Goal: Use online tool/utility: Utilize a website feature to perform a specific function

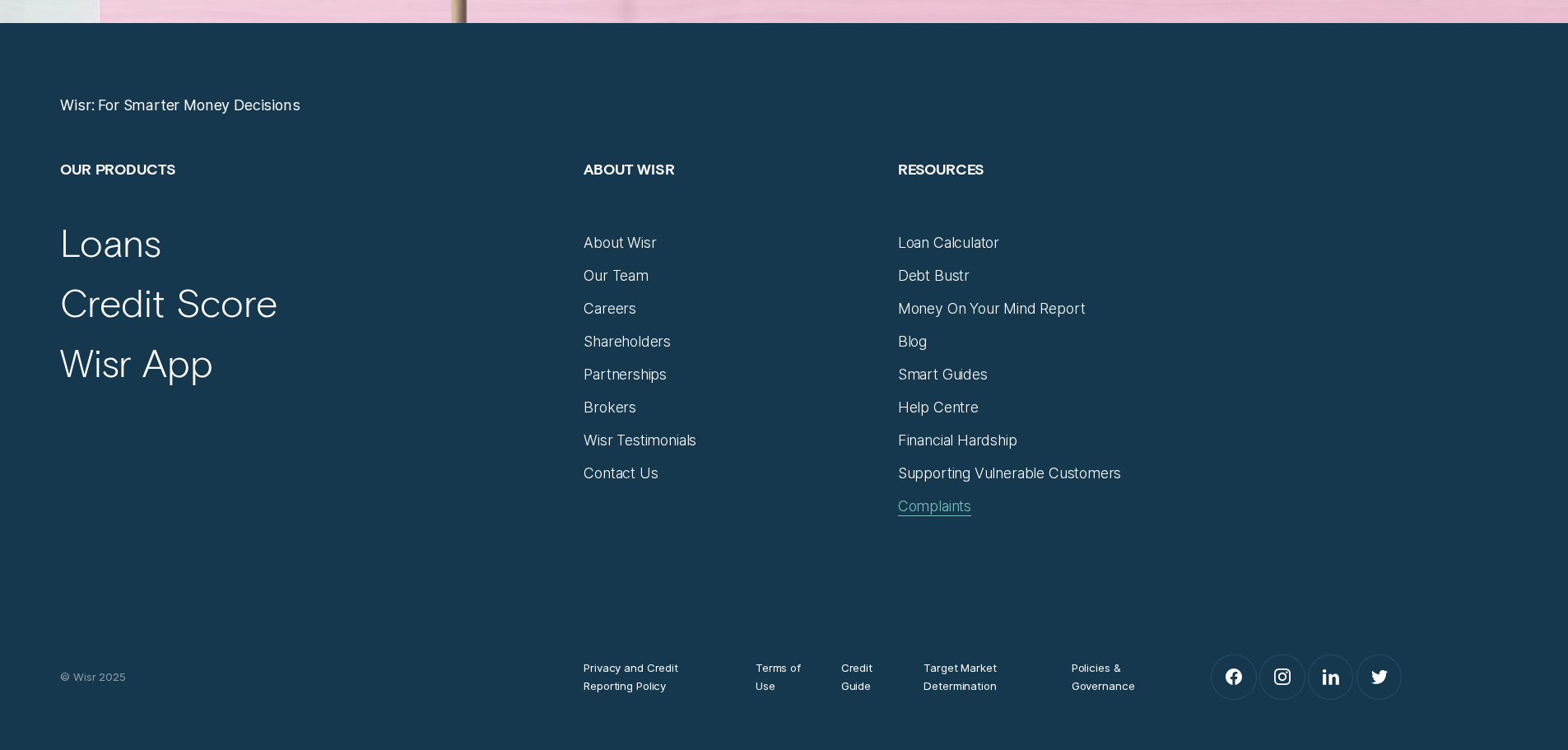
scroll to position [6863, 0]
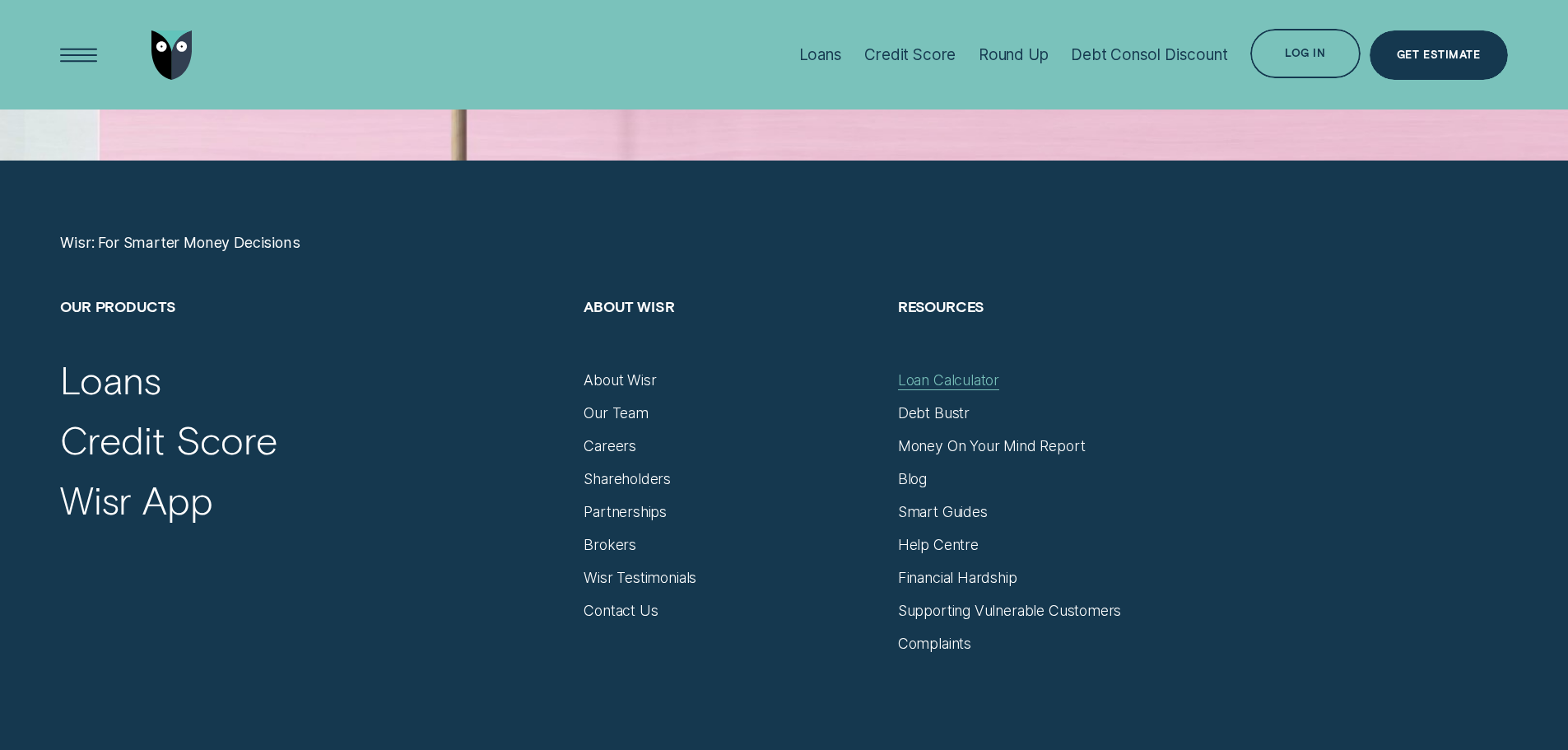
click at [961, 378] on div "Loan Calculator" at bounding box center [949, 380] width 102 height 18
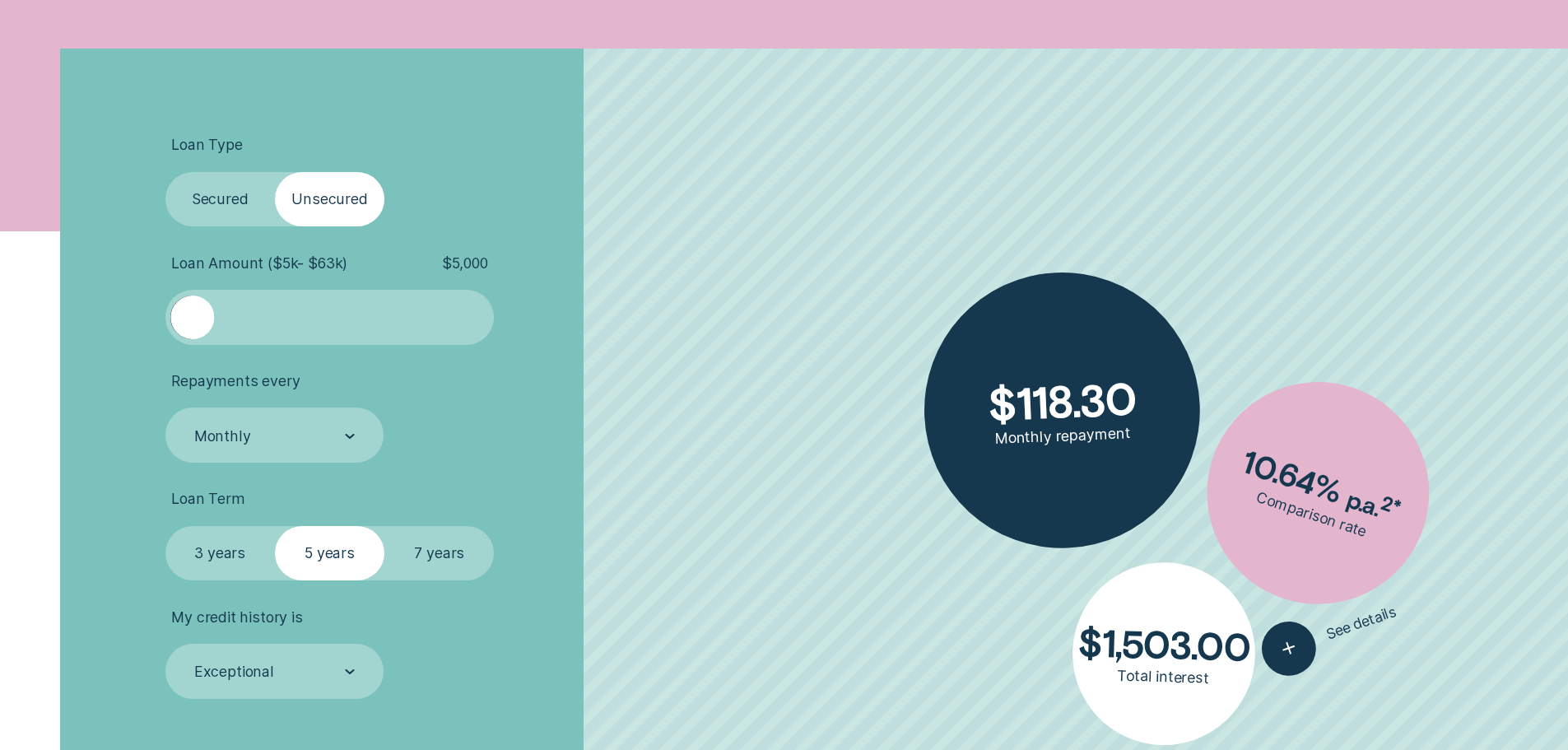
scroll to position [549, 0]
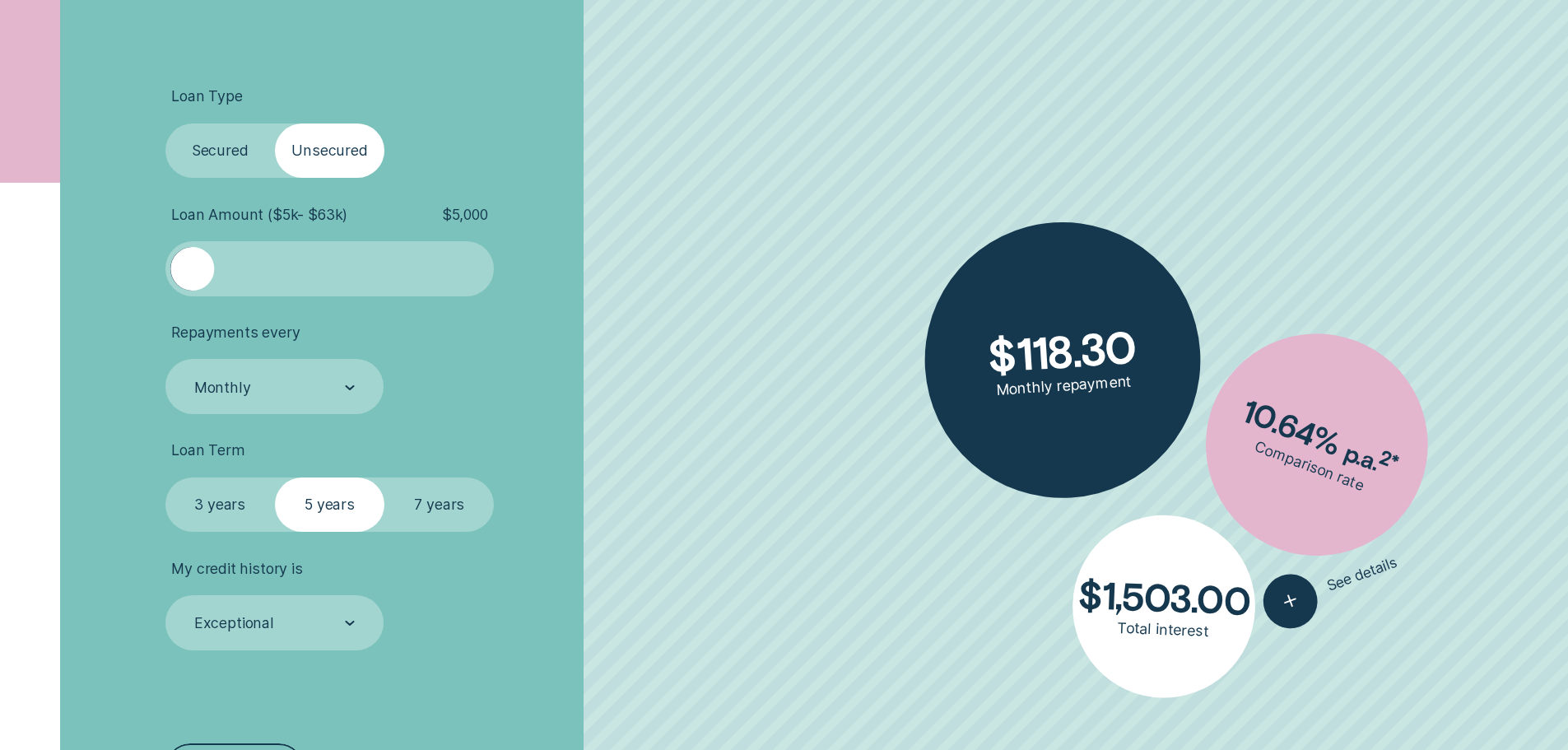
click at [242, 155] on label "Secured" at bounding box center [220, 151] width 109 height 55
click at [165, 123] on input "Secured" at bounding box center [165, 123] width 0 height 0
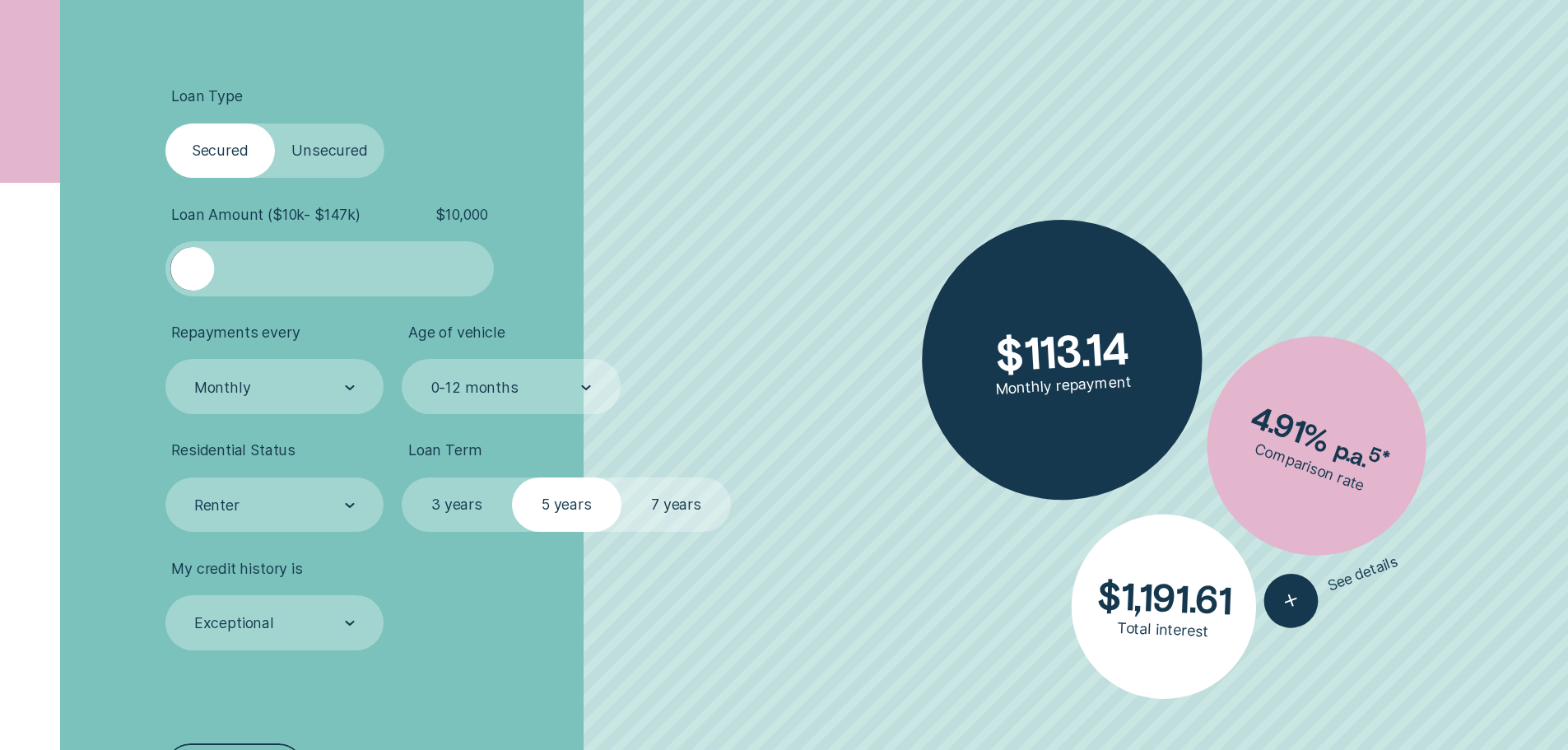
click at [374, 150] on label "Unsecured" at bounding box center [329, 151] width 109 height 55
click at [275, 123] on input "Unsecured" at bounding box center [275, 123] width 0 height 0
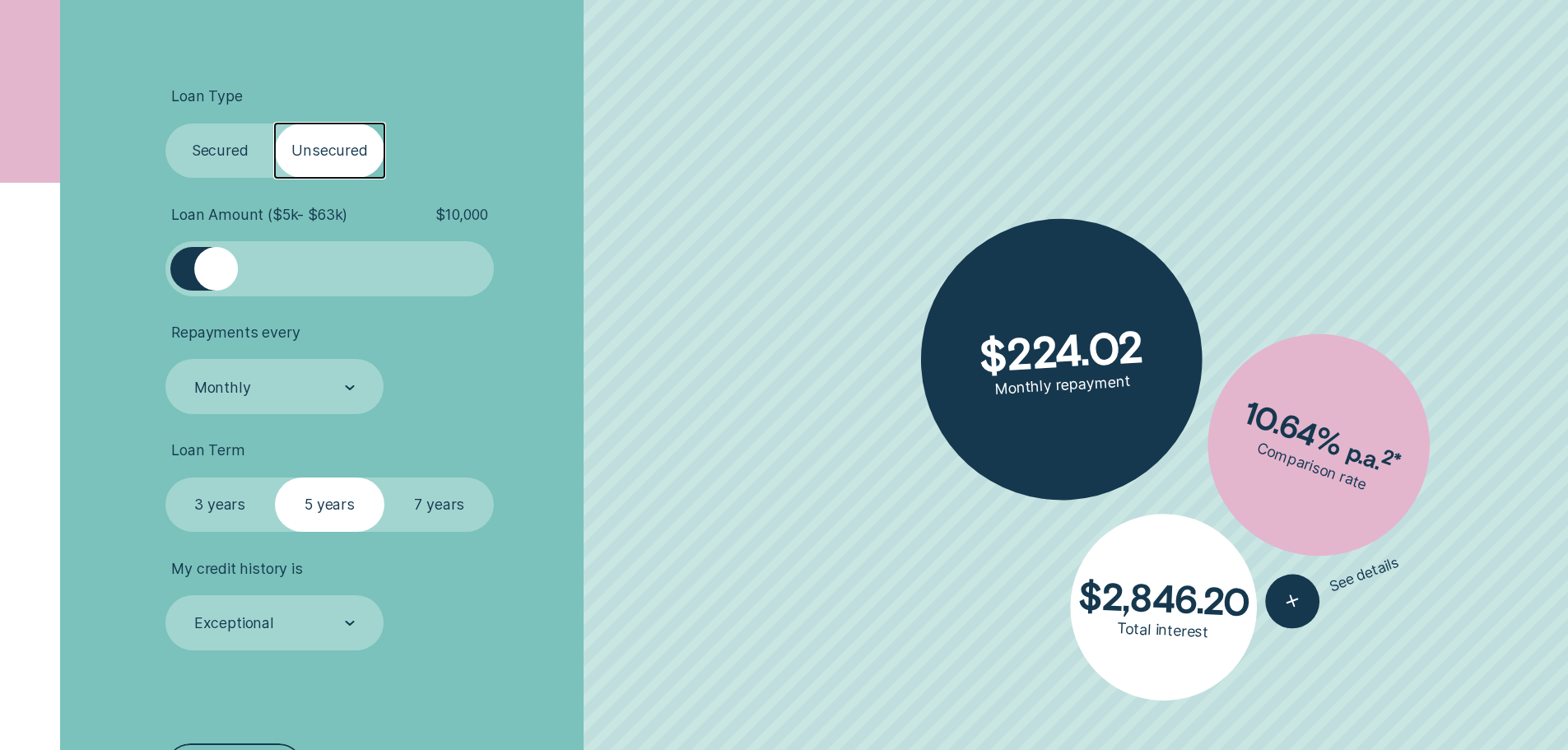
click at [233, 139] on label "Secured" at bounding box center [220, 151] width 109 height 55
click at [165, 123] on input "Secured" at bounding box center [165, 123] width 0 height 0
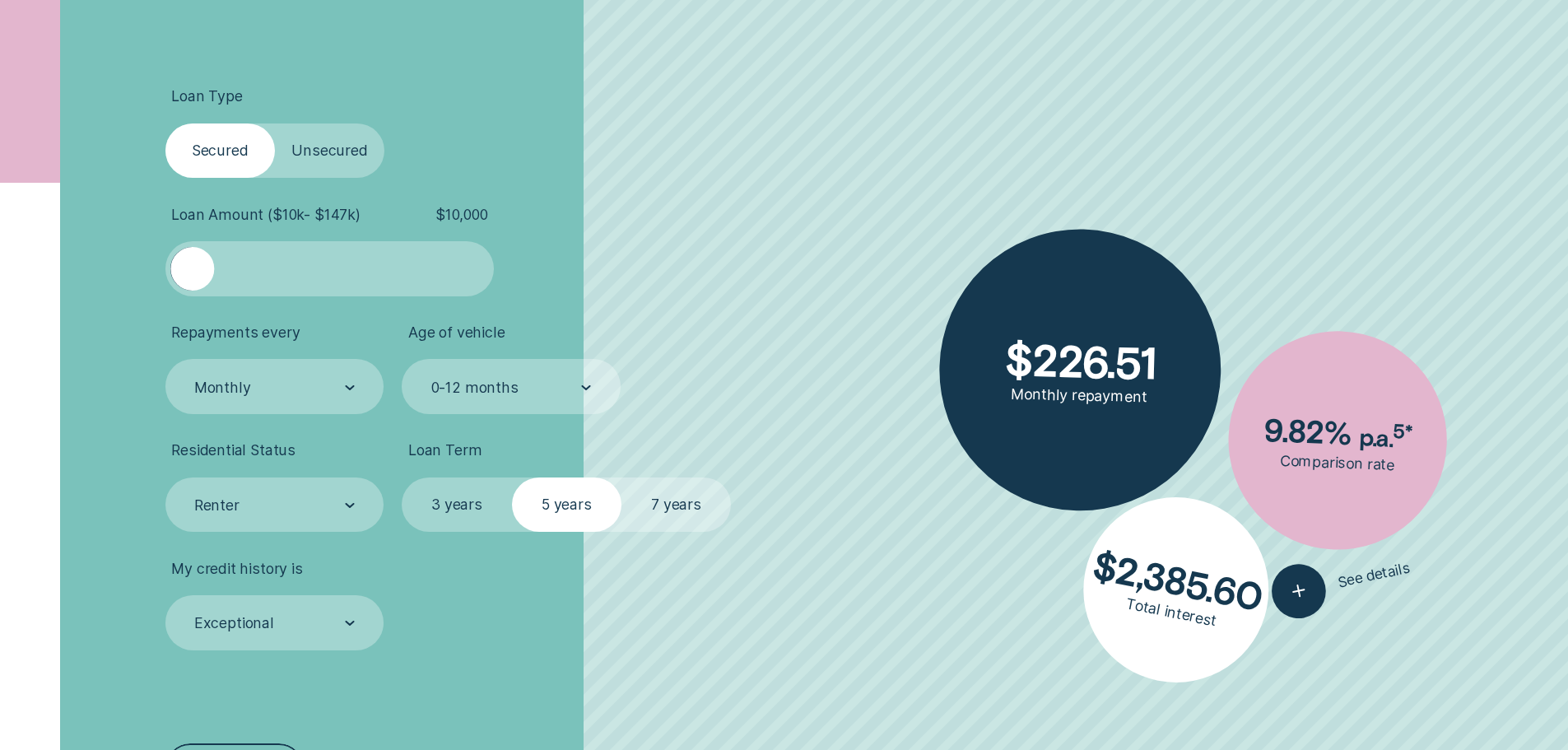
click at [333, 147] on label "Unsecured" at bounding box center [329, 151] width 109 height 55
click at [275, 123] on input "Unsecured" at bounding box center [275, 123] width 0 height 0
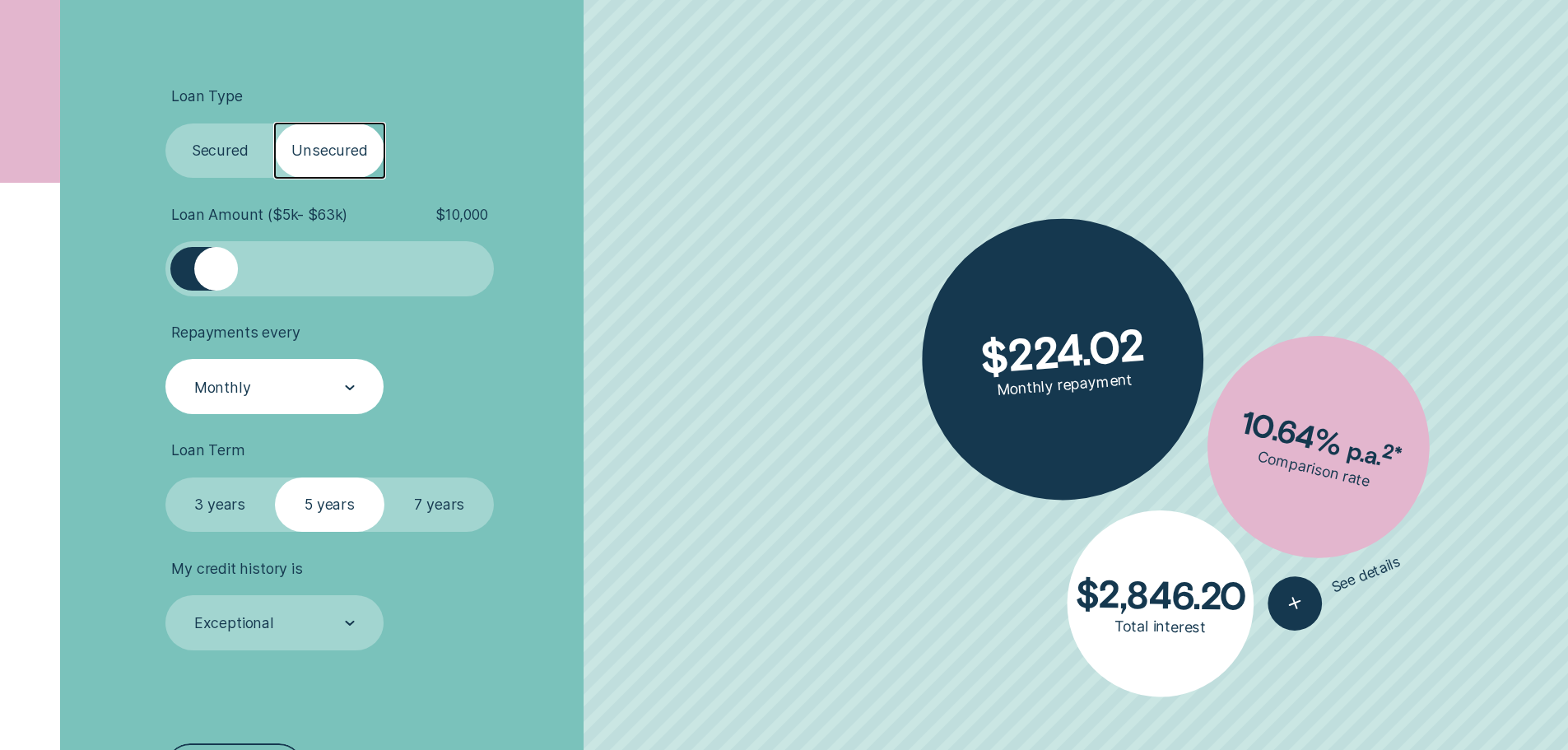
scroll to position [687, 0]
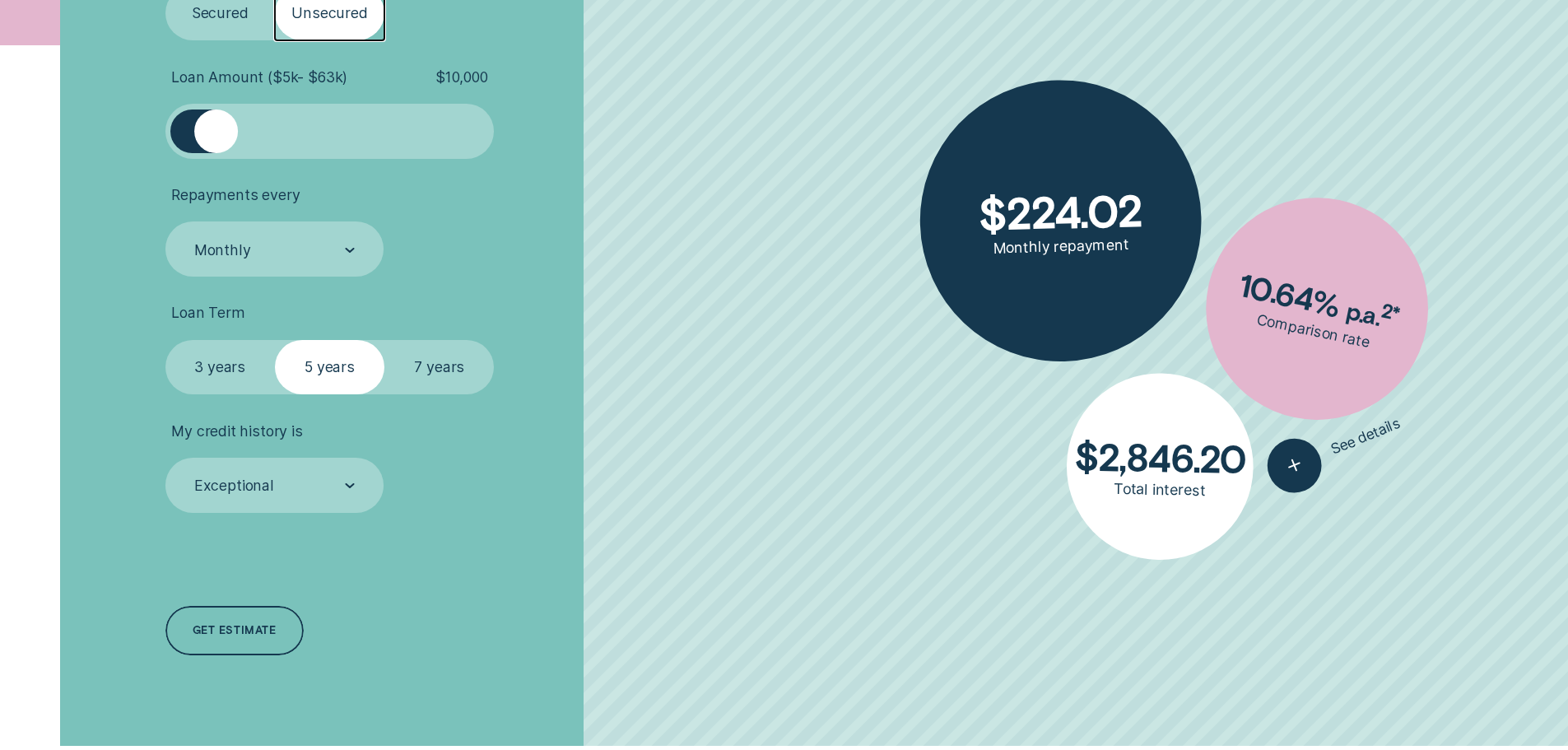
click at [439, 372] on label "7 years" at bounding box center [439, 368] width 109 height 55
click at [384, 341] on input "7 years" at bounding box center [384, 341] width 0 height 0
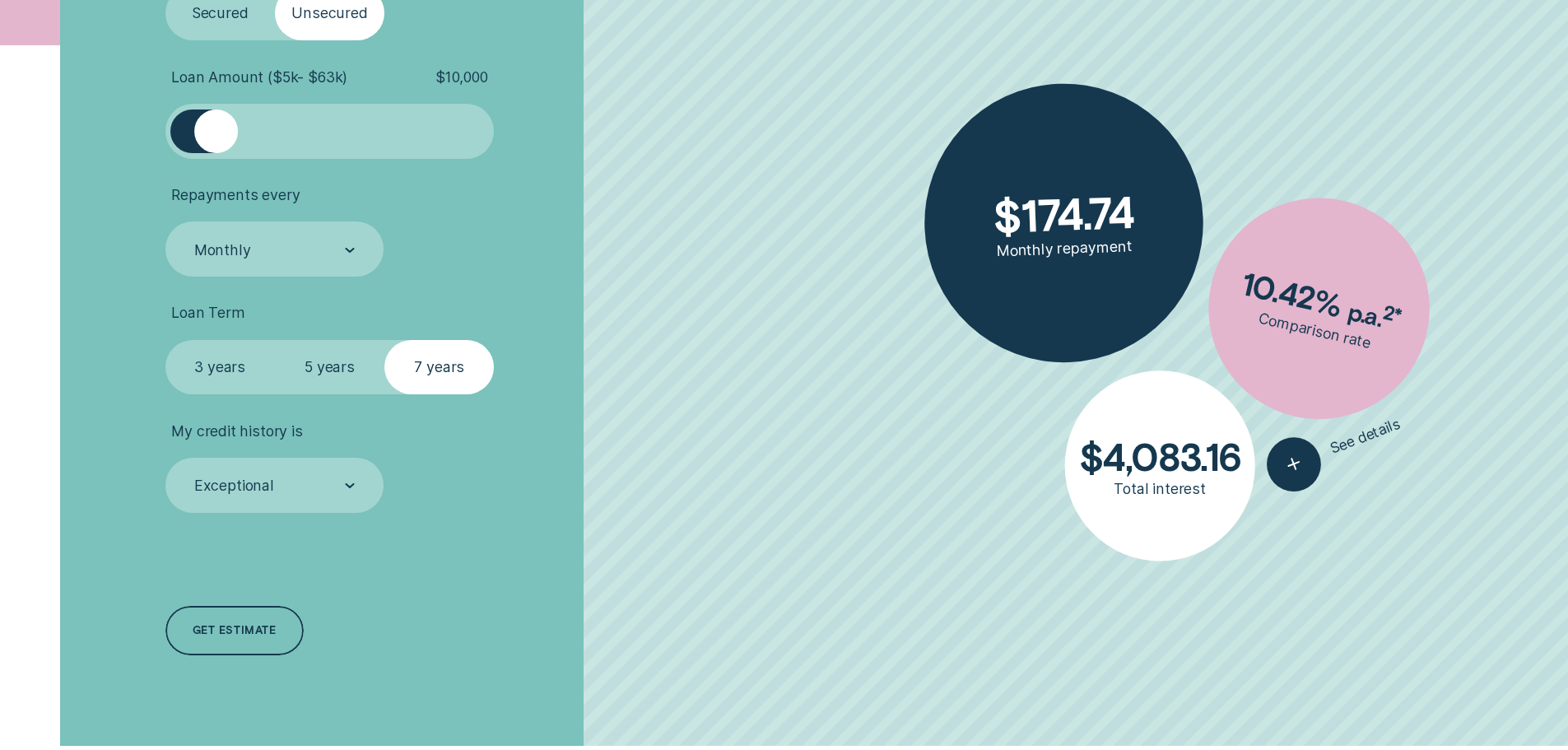
click at [305, 362] on label "5 years" at bounding box center [329, 368] width 109 height 55
click at [275, 341] on input "5 years" at bounding box center [275, 341] width 0 height 0
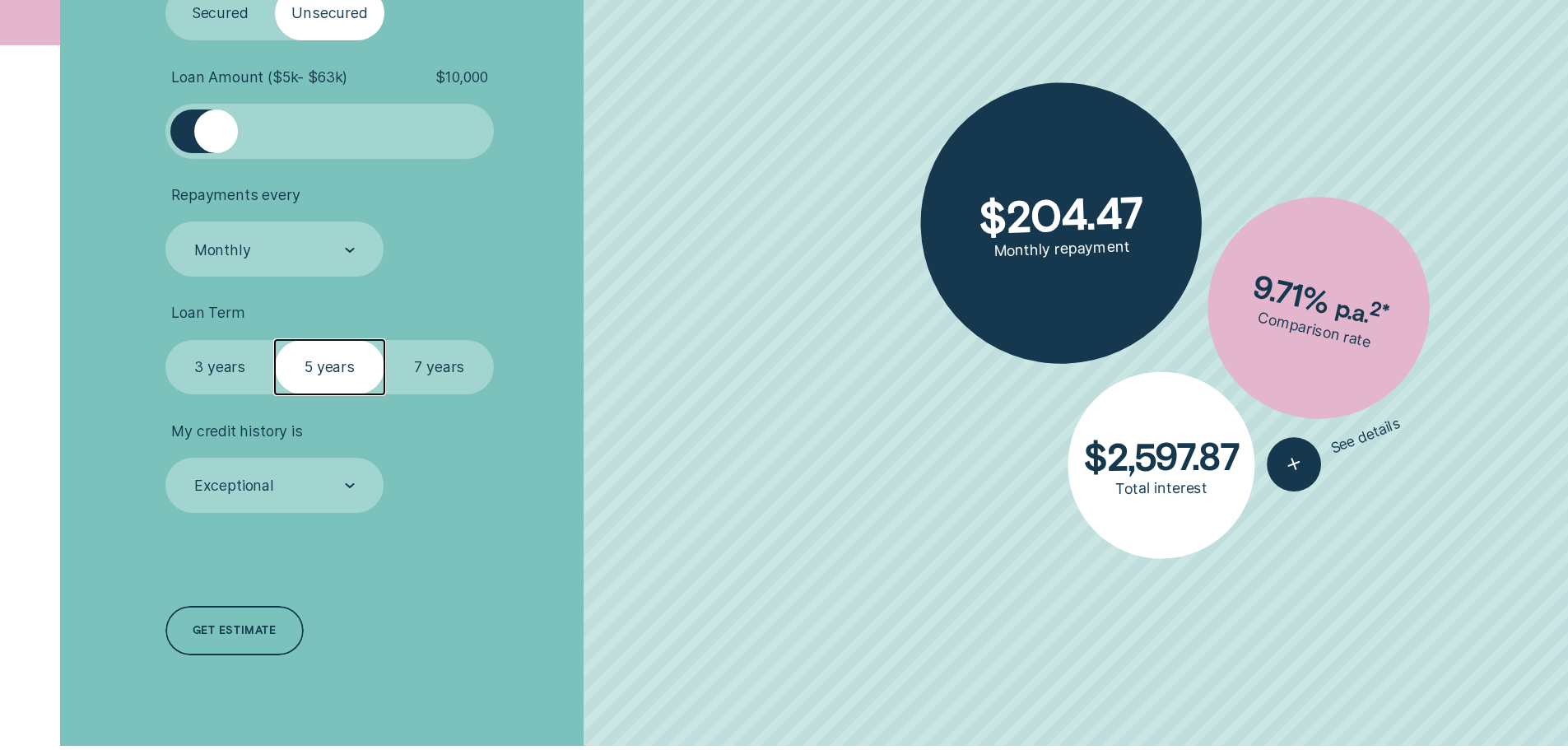
click at [231, 359] on label "3 years" at bounding box center [220, 368] width 109 height 55
click at [165, 341] on input "3 years" at bounding box center [165, 341] width 0 height 0
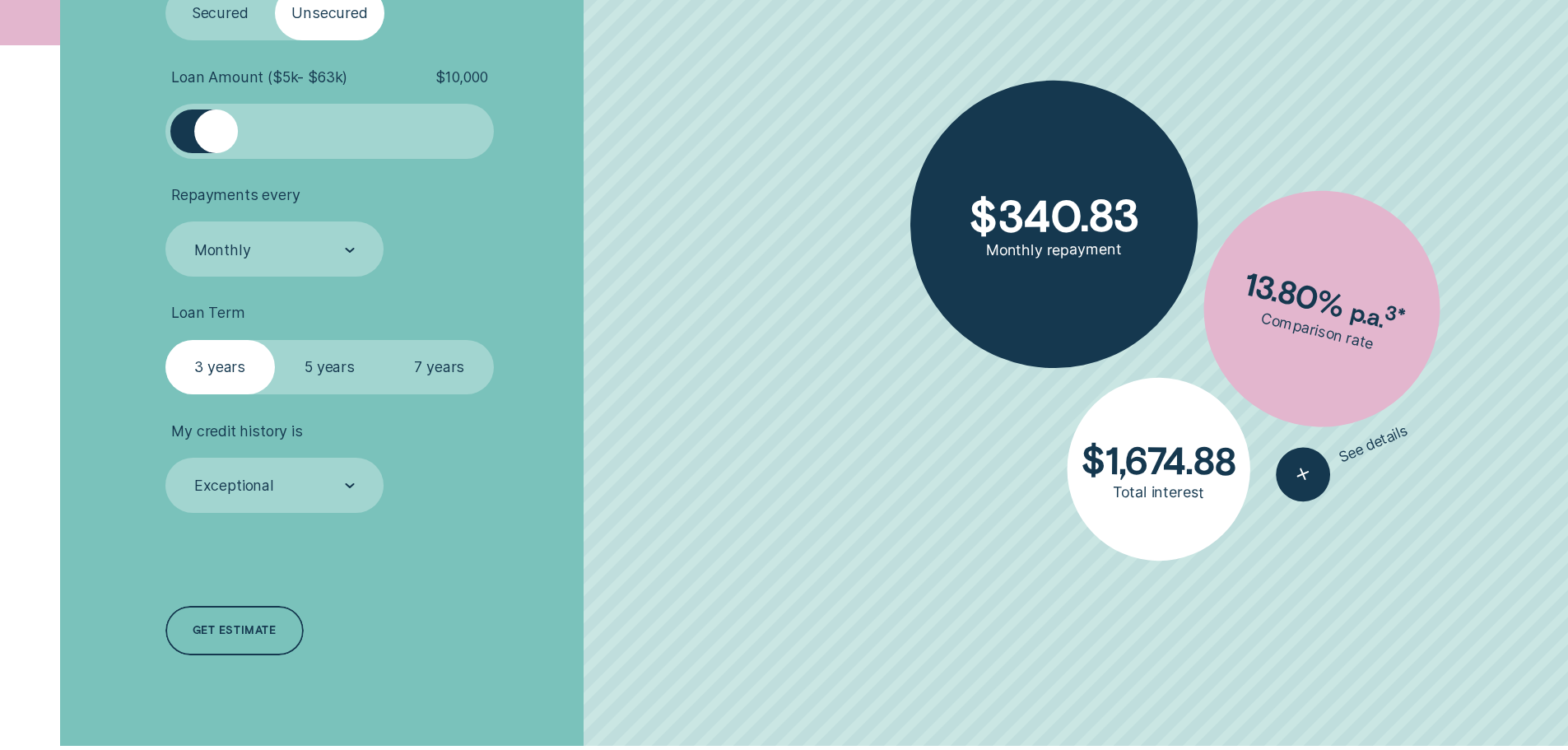
click at [316, 360] on label "5 years" at bounding box center [329, 368] width 109 height 55
click at [275, 341] on input "5 years" at bounding box center [275, 341] width 0 height 0
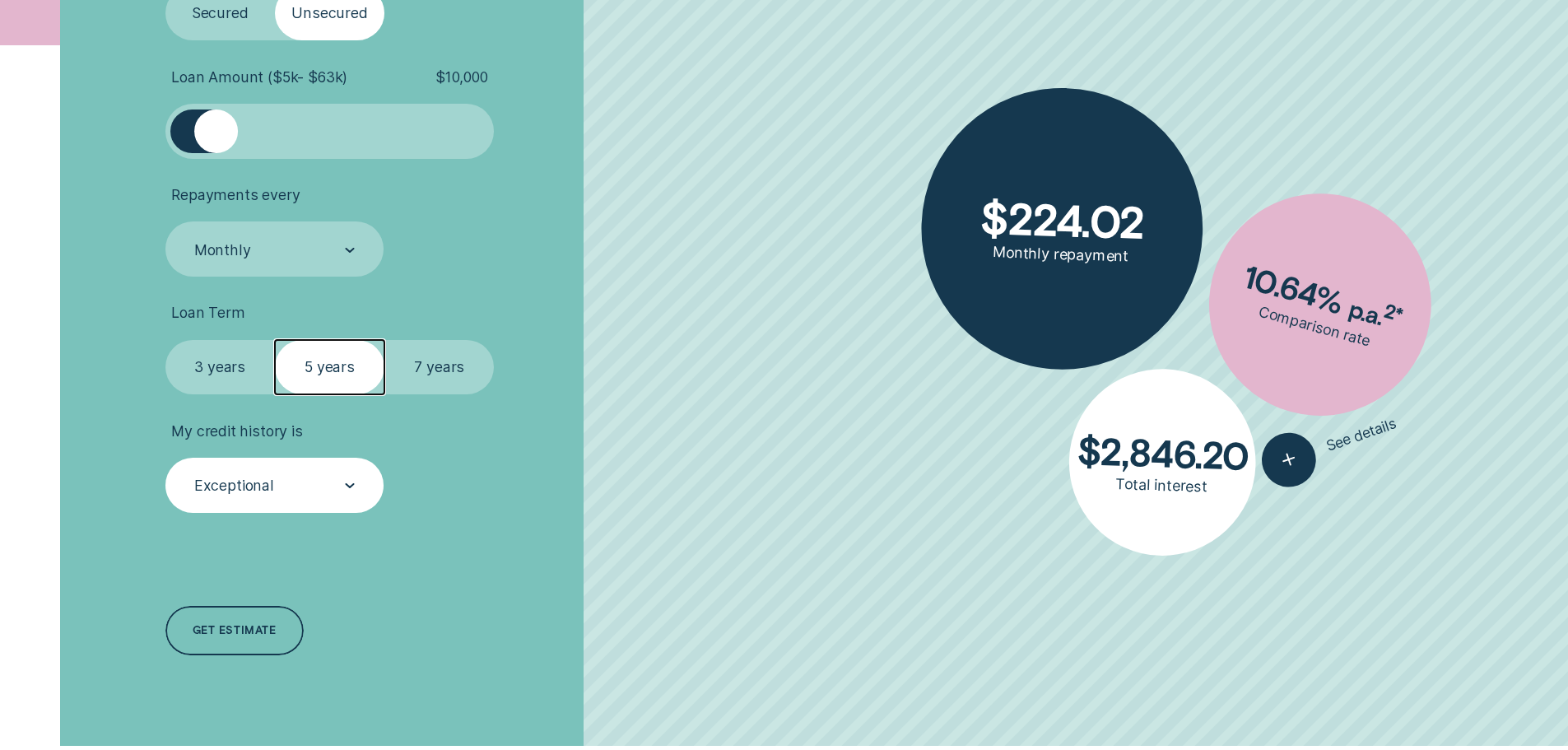
click at [348, 478] on div at bounding box center [349, 486] width 9 height 53
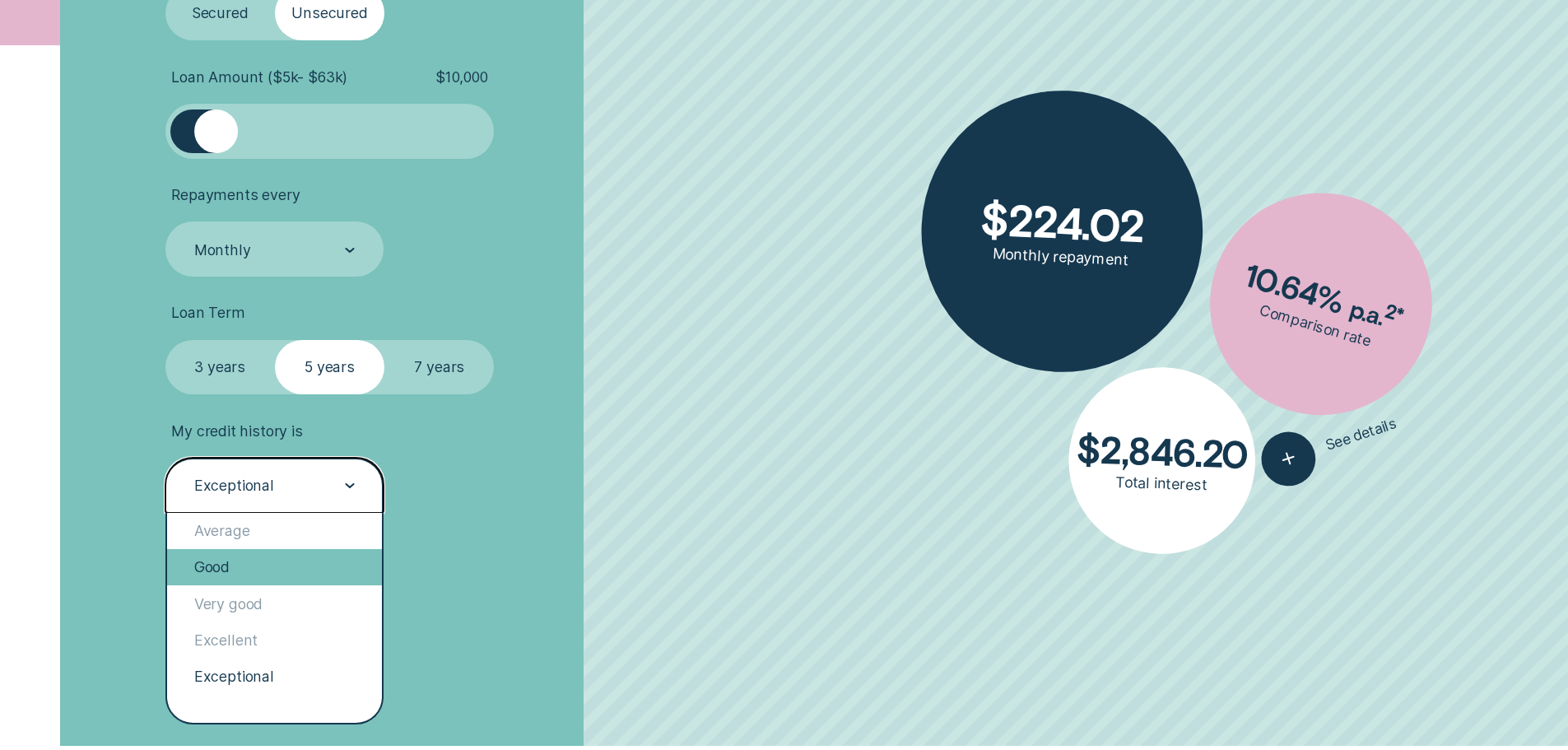
click at [267, 567] on div "Good" at bounding box center [275, 567] width 215 height 36
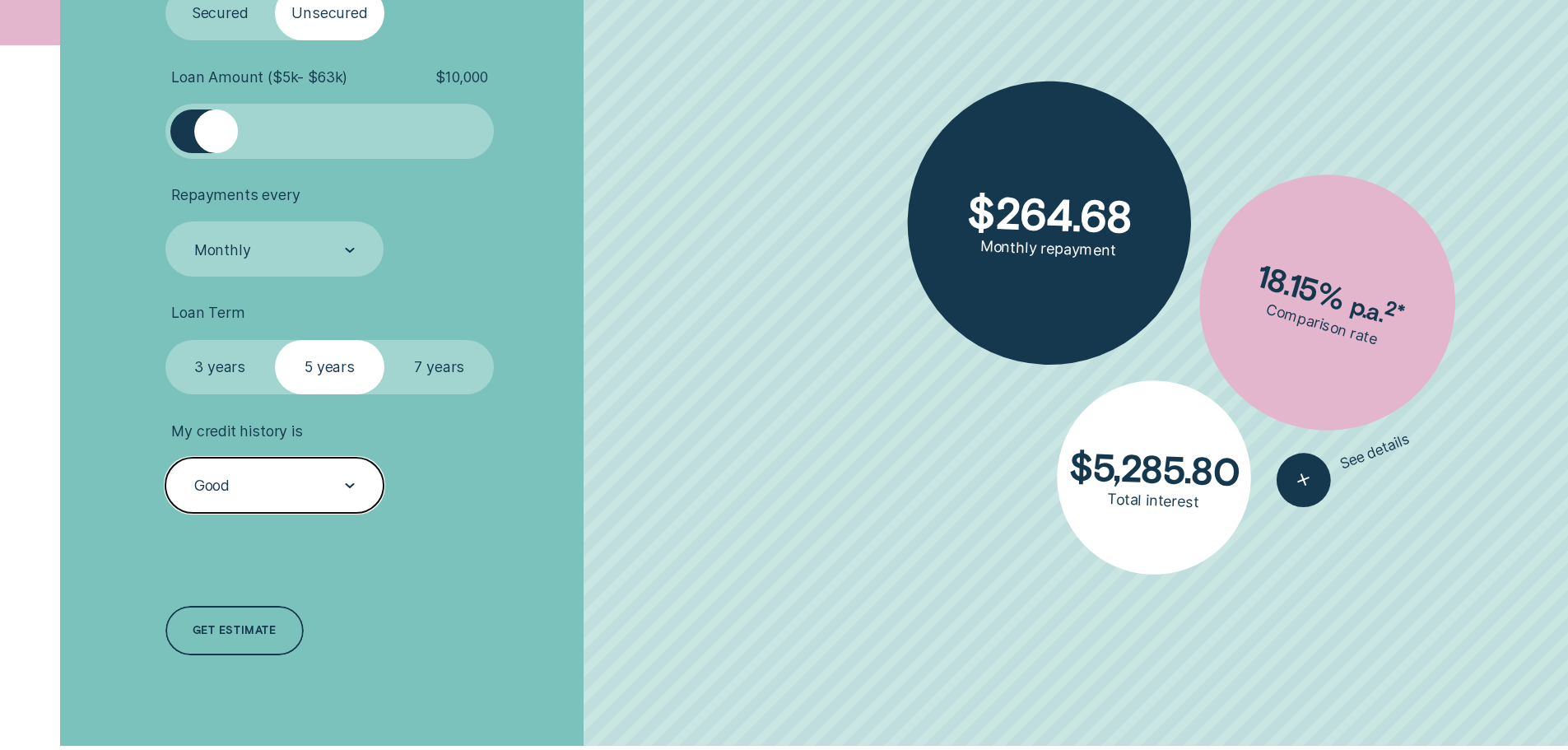
click at [331, 478] on div "Good" at bounding box center [274, 486] width 162 height 21
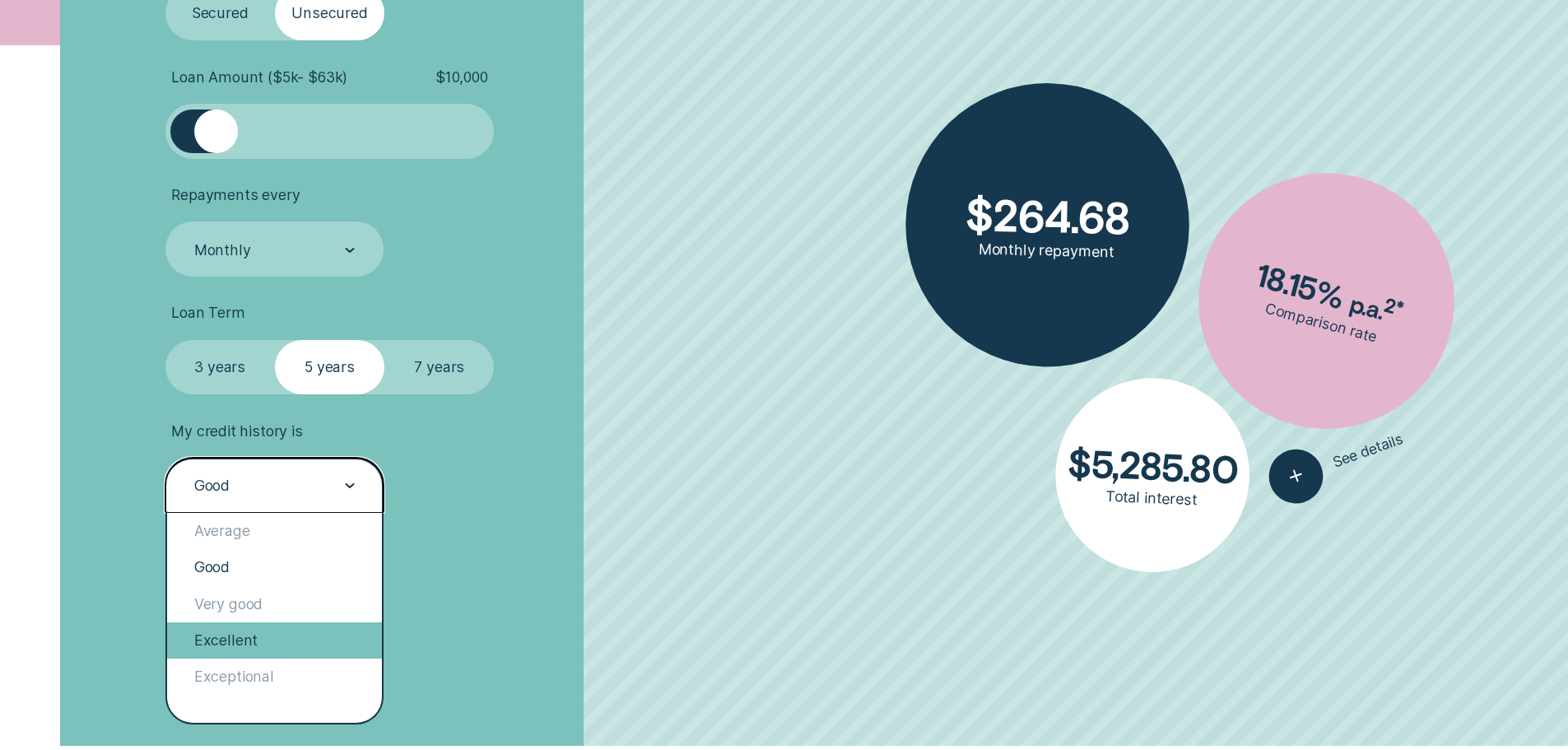
click at [288, 632] on div "Excellent" at bounding box center [275, 641] width 215 height 36
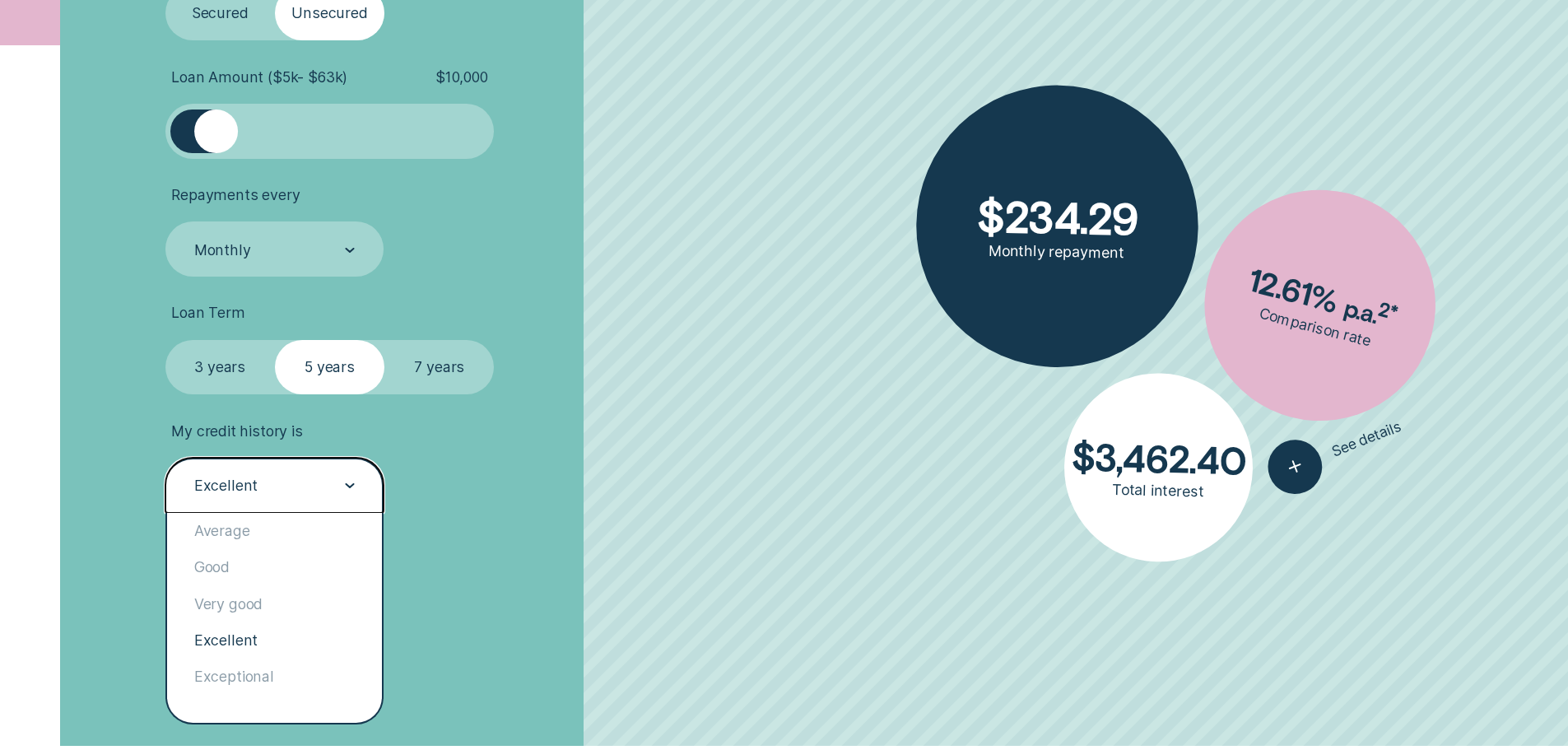
click at [323, 480] on div "Excellent" at bounding box center [274, 486] width 162 height 21
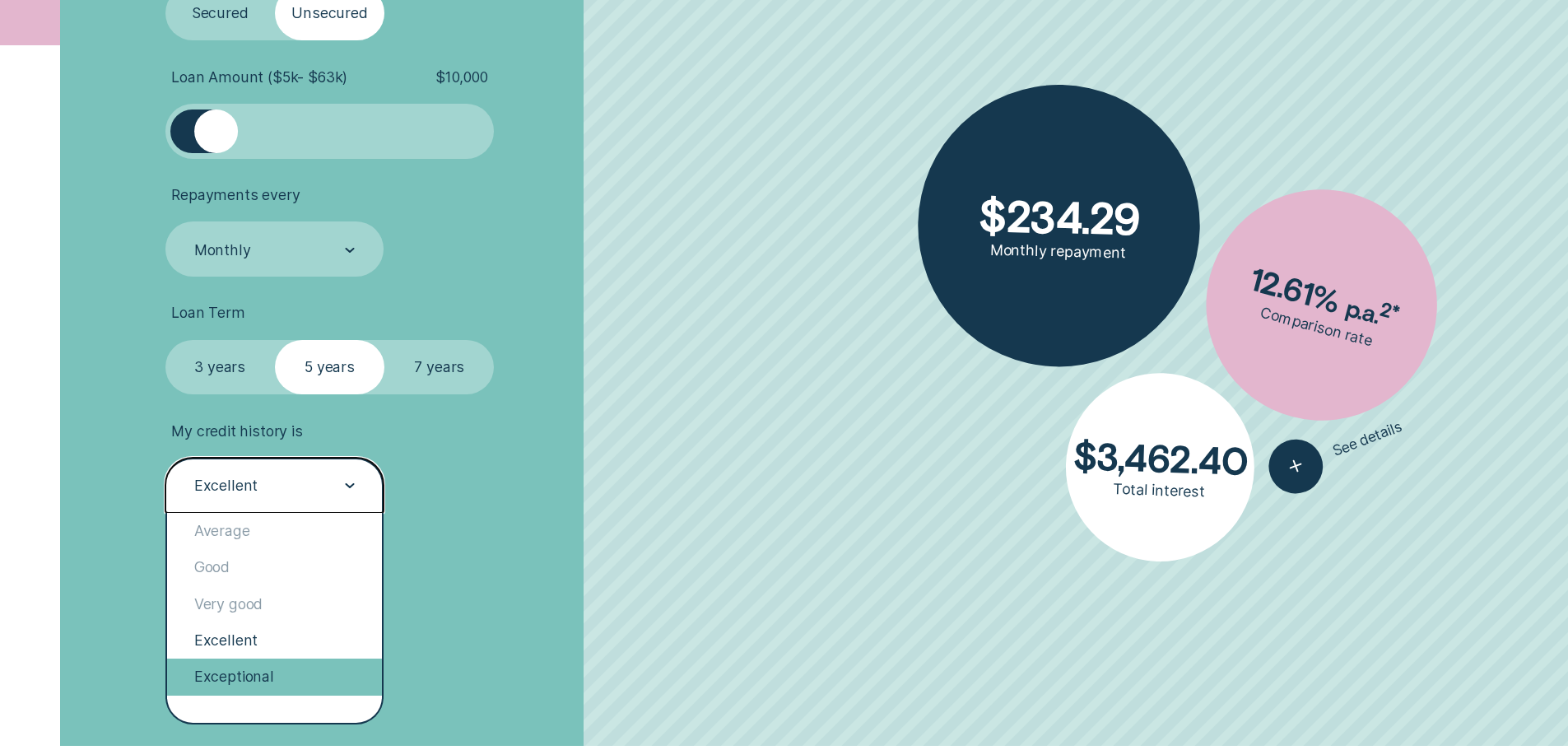
click at [296, 678] on div "Exceptional" at bounding box center [275, 677] width 215 height 36
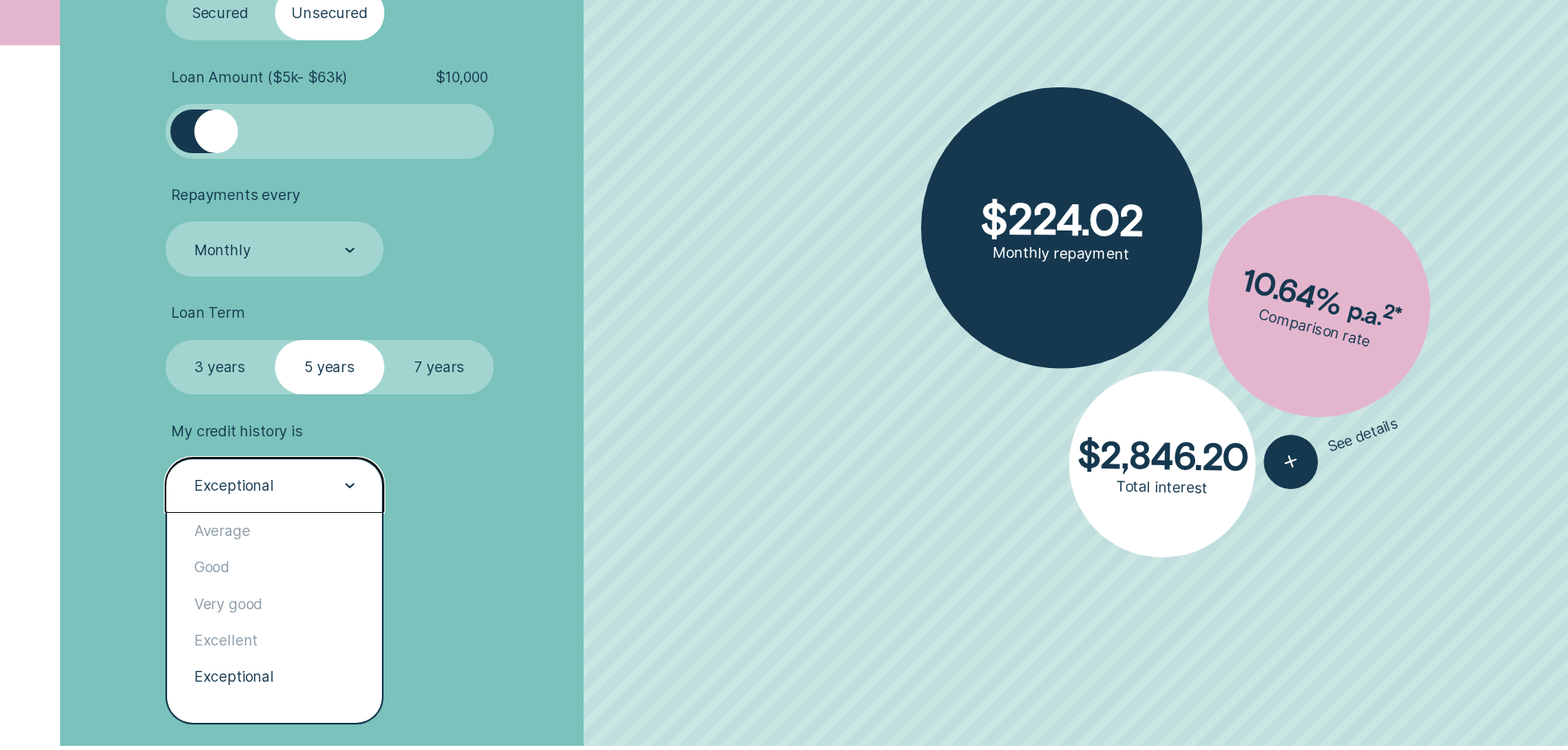
click at [341, 473] on div "Exceptional" at bounding box center [275, 485] width 219 height 55
click at [286, 536] on div "Average" at bounding box center [275, 531] width 215 height 36
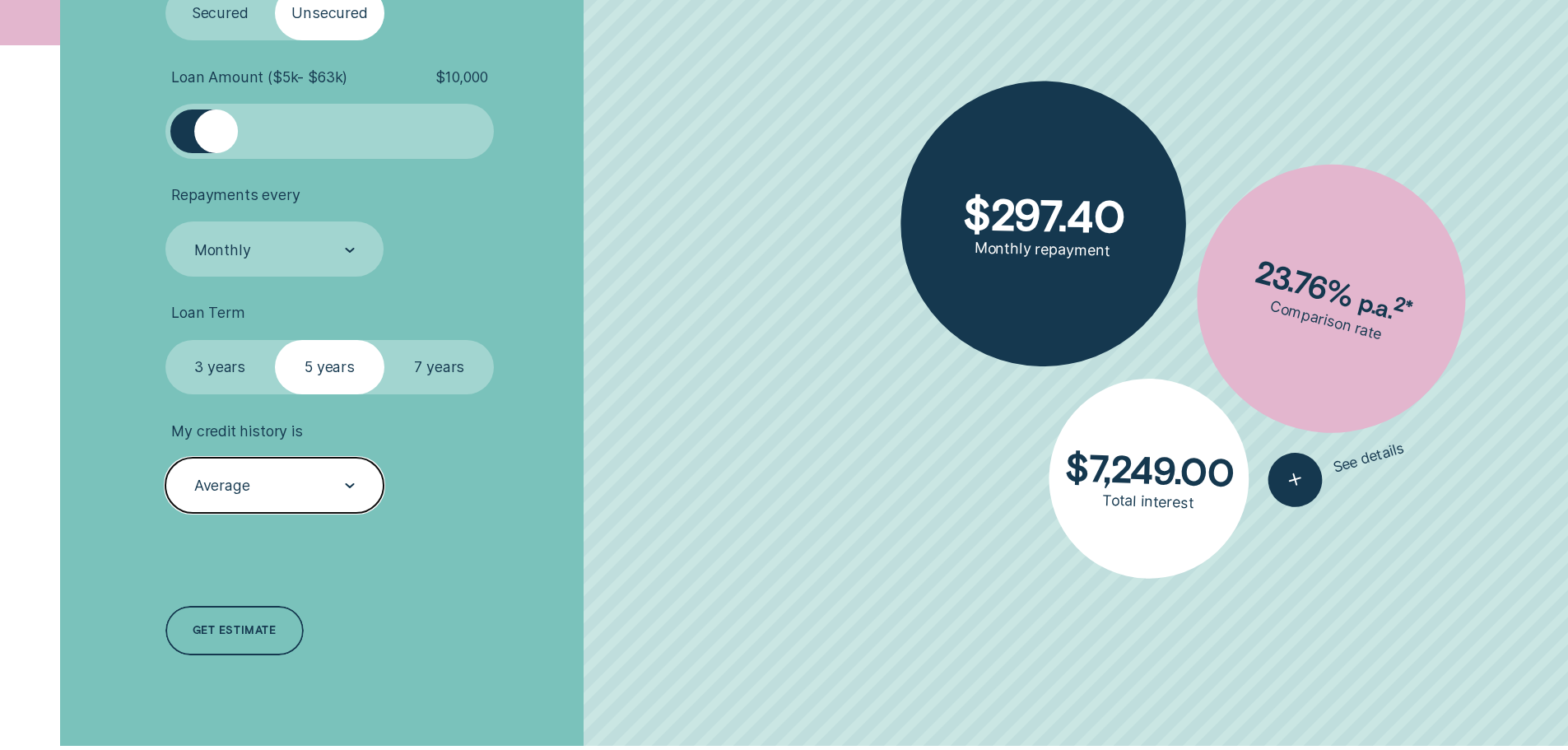
click at [303, 492] on div "Average" at bounding box center [274, 486] width 162 height 21
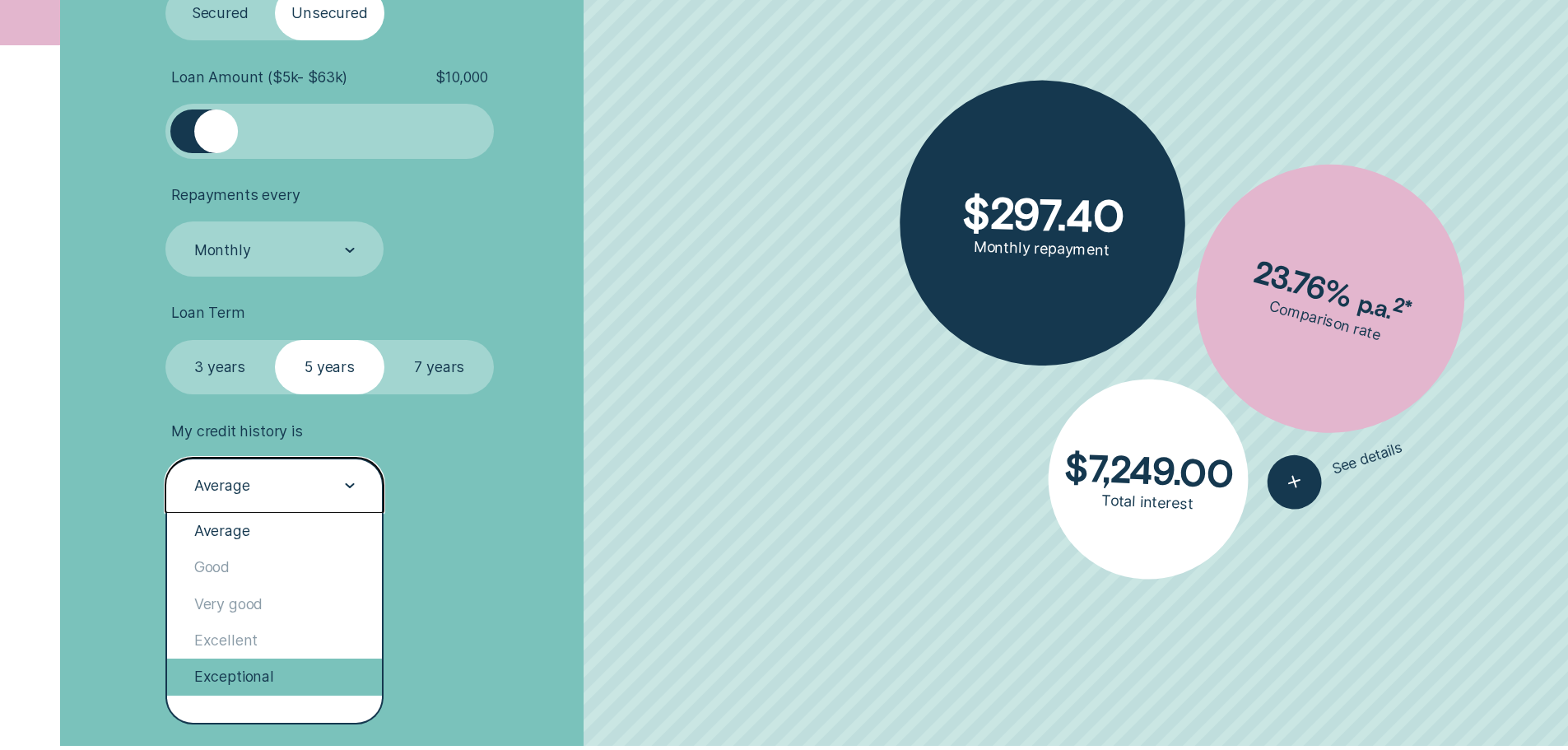
click at [285, 677] on div "Exceptional" at bounding box center [275, 677] width 215 height 36
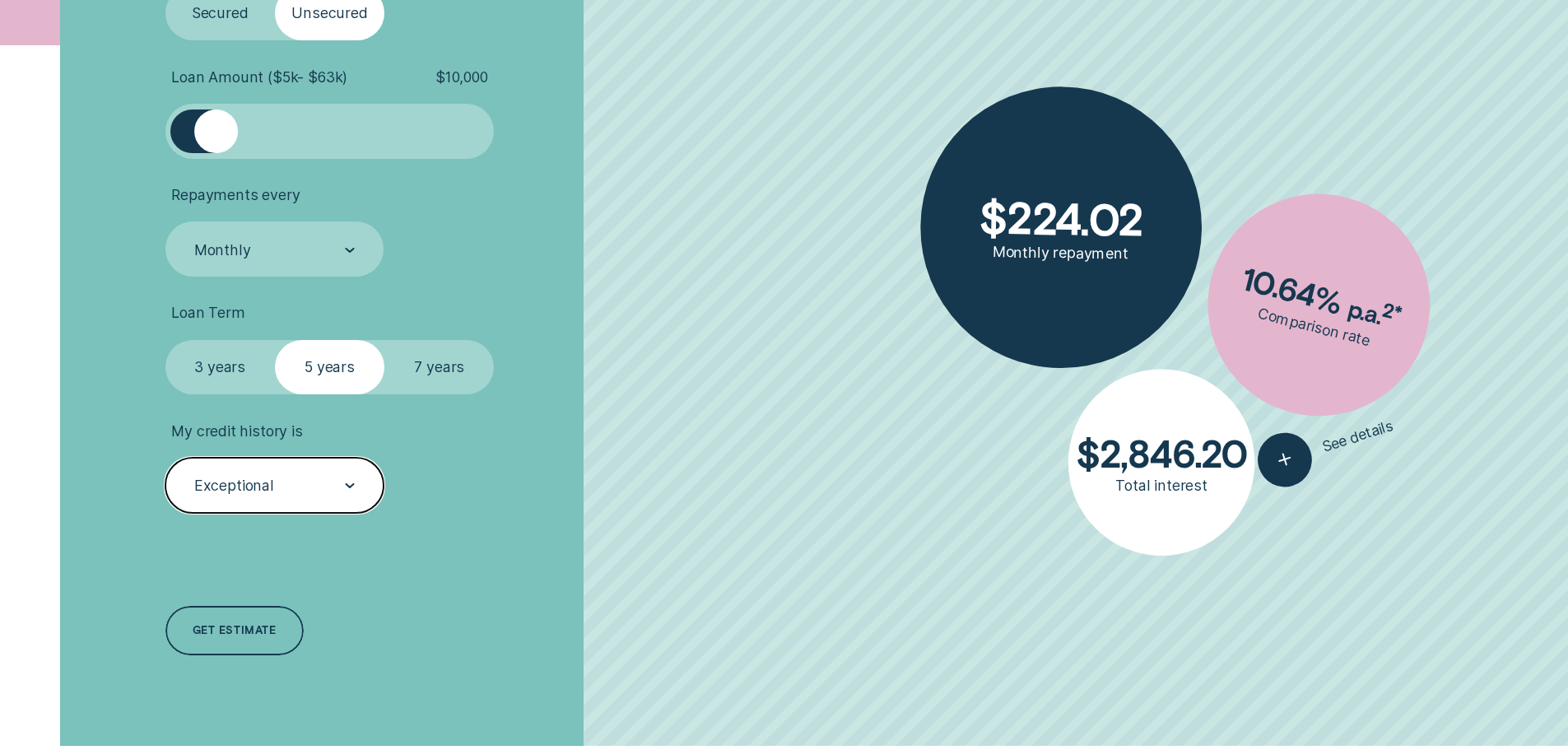
click at [324, 486] on div "Exceptional" at bounding box center [274, 486] width 162 height 21
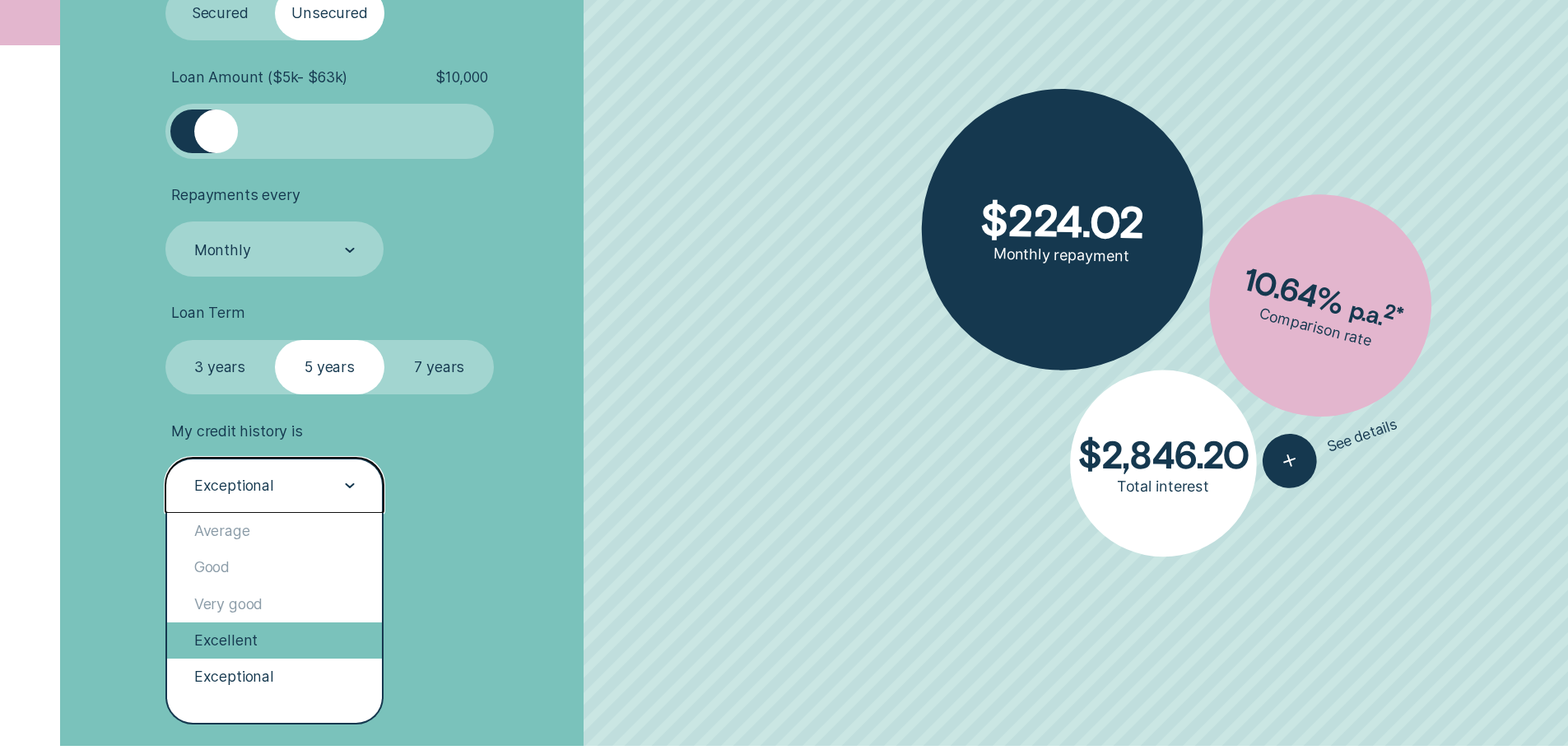
click at [294, 642] on div "Excellent" at bounding box center [275, 641] width 215 height 36
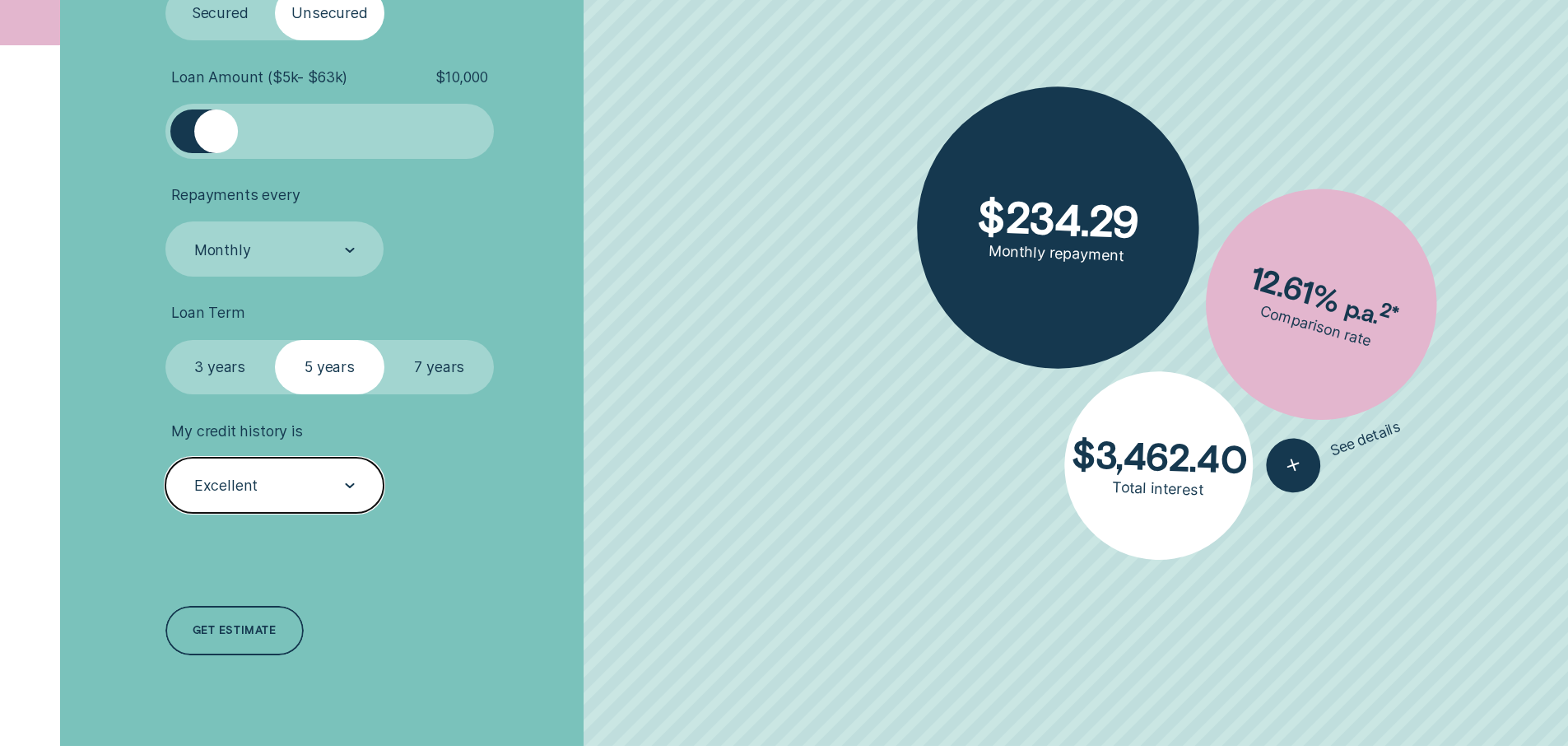
click at [296, 477] on div "Excellent" at bounding box center [274, 486] width 162 height 21
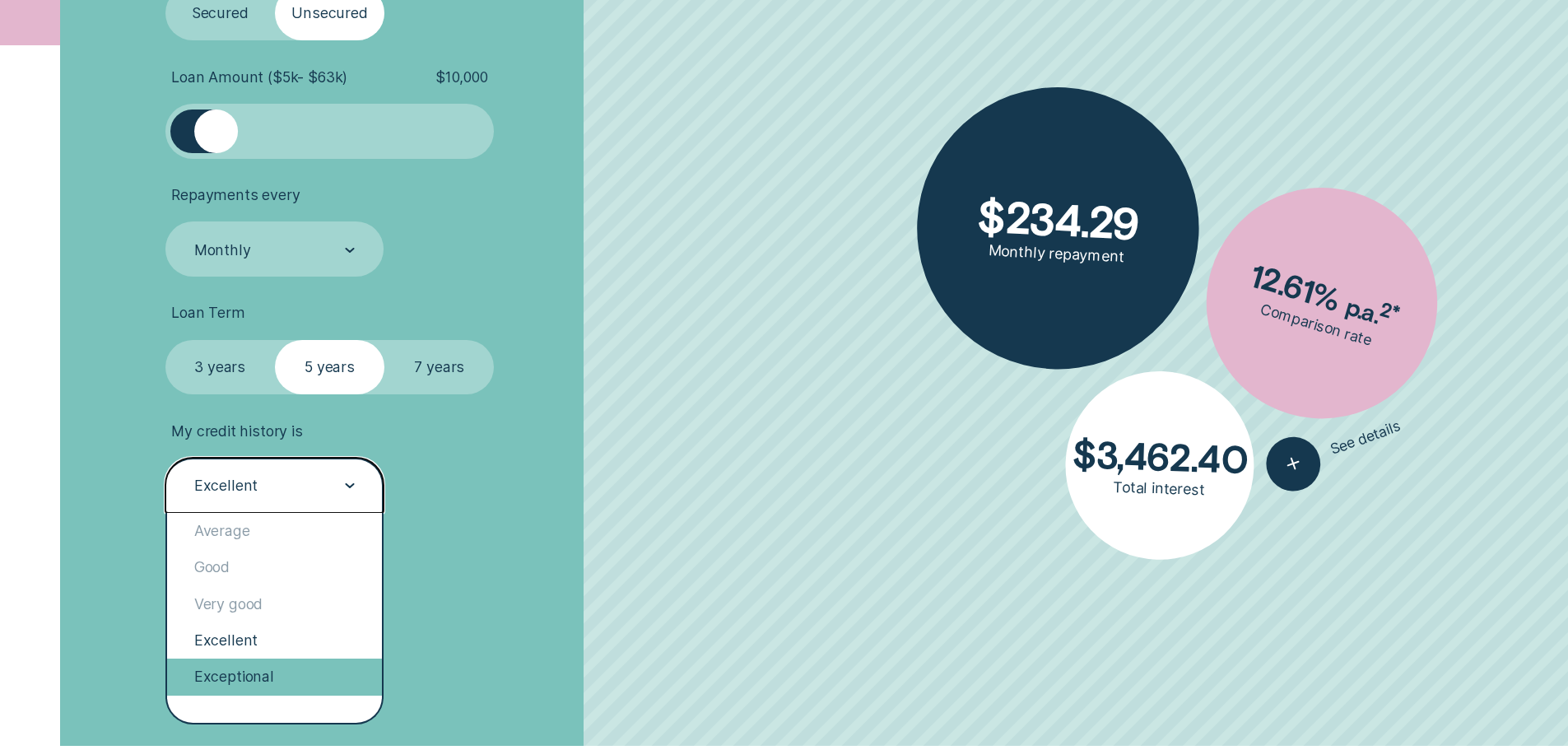
click at [265, 678] on div "Exceptional" at bounding box center [275, 677] width 215 height 36
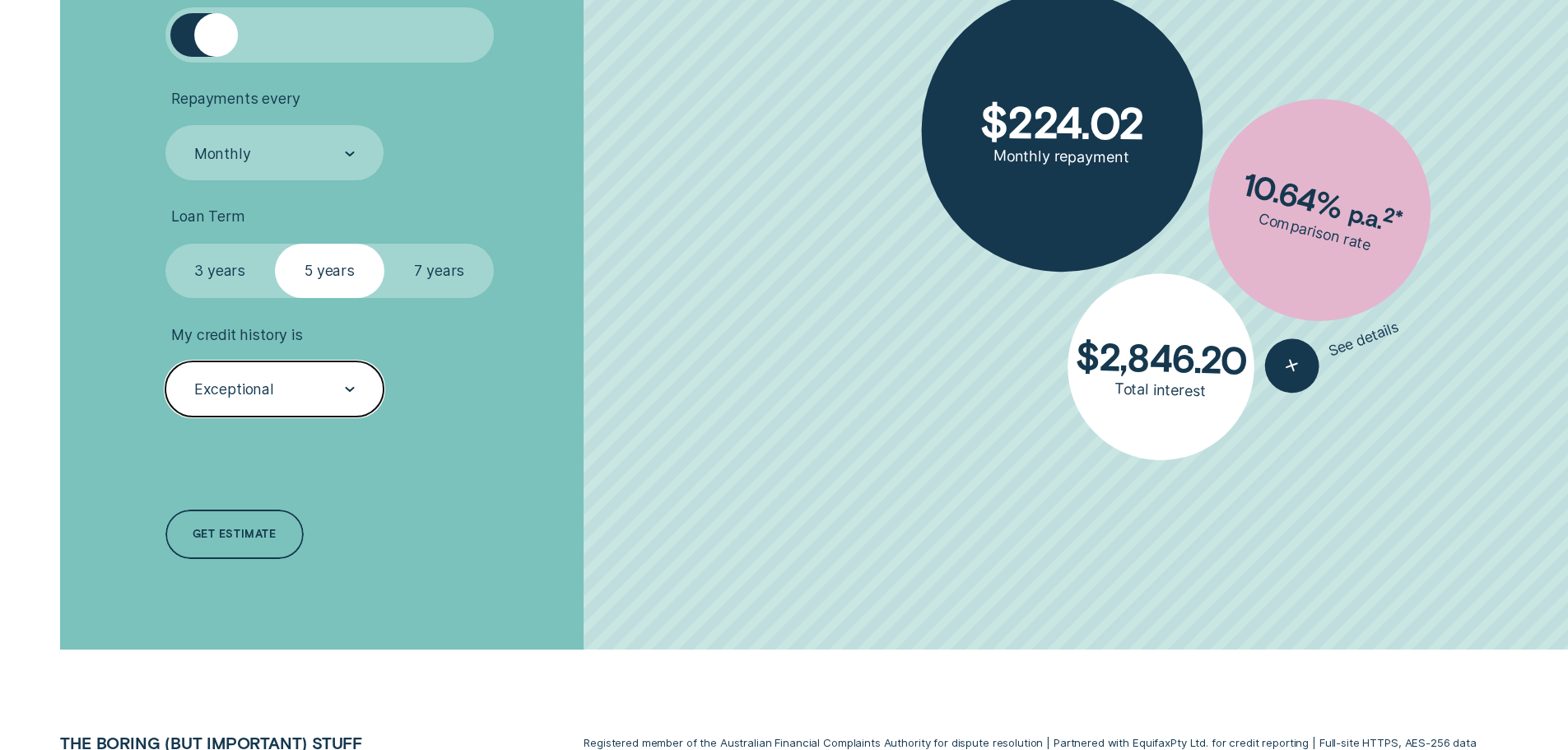
scroll to position [823, 0]
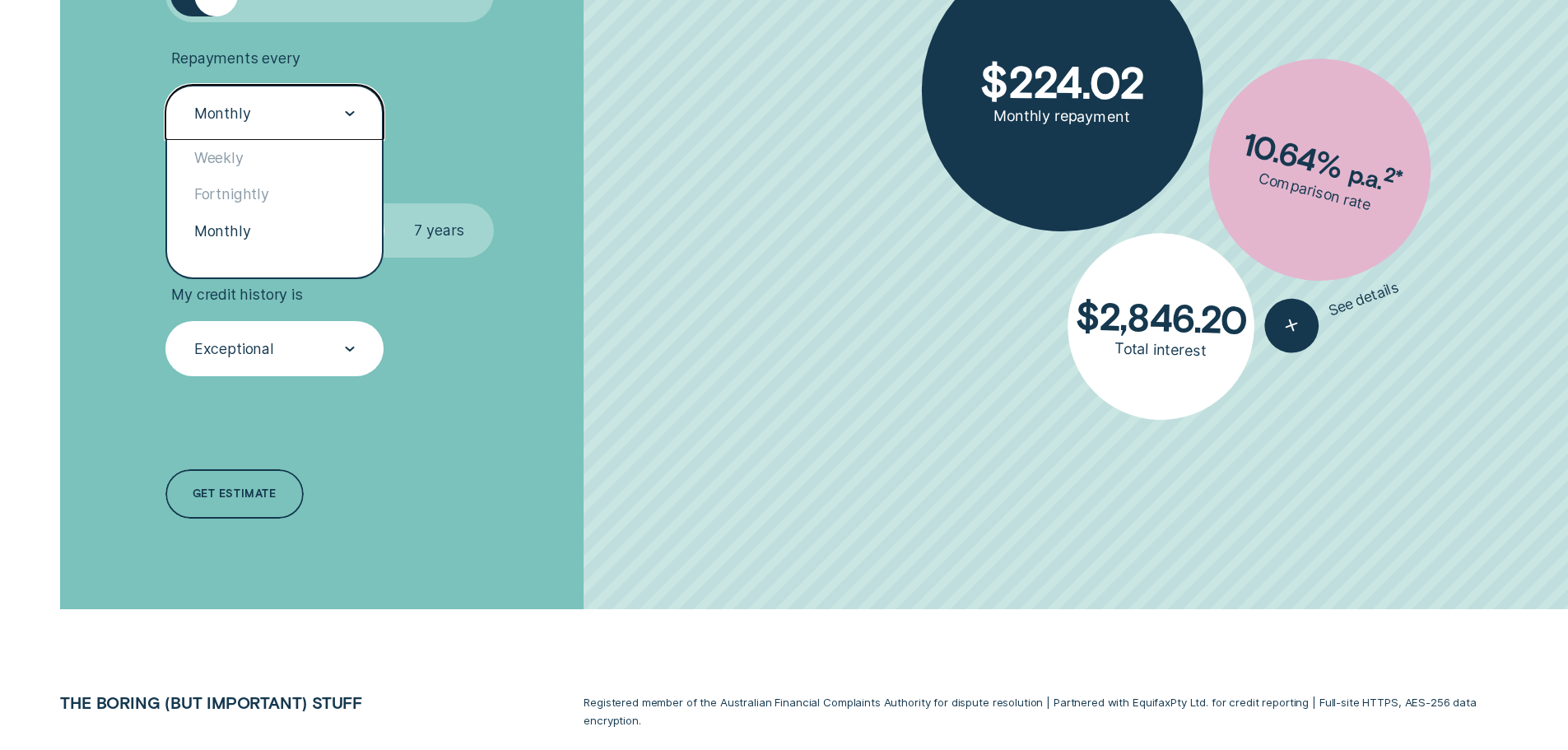
click at [335, 102] on div "Monthly" at bounding box center [275, 112] width 219 height 55
click at [339, 172] on div "Weekly" at bounding box center [275, 158] width 215 height 36
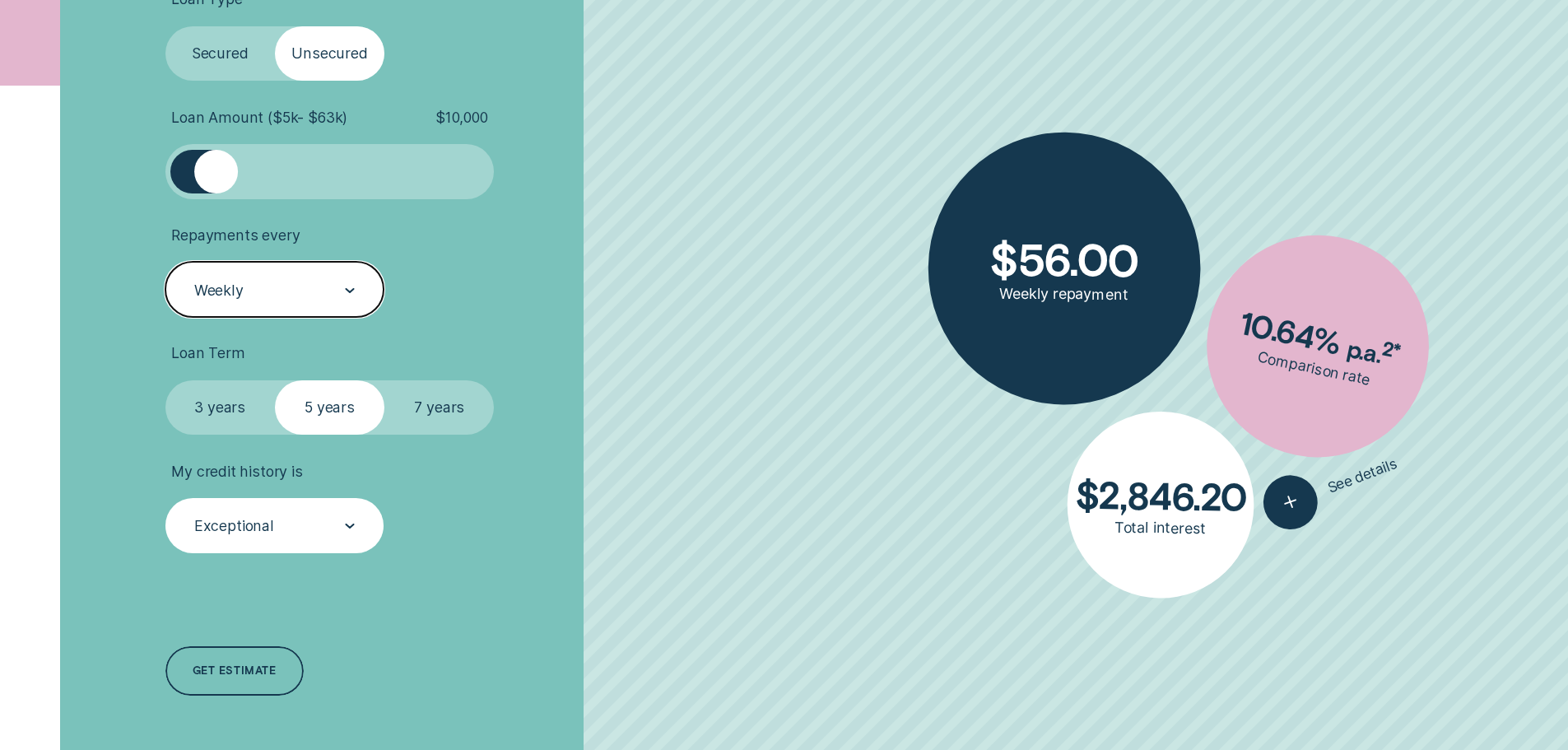
scroll to position [686, 0]
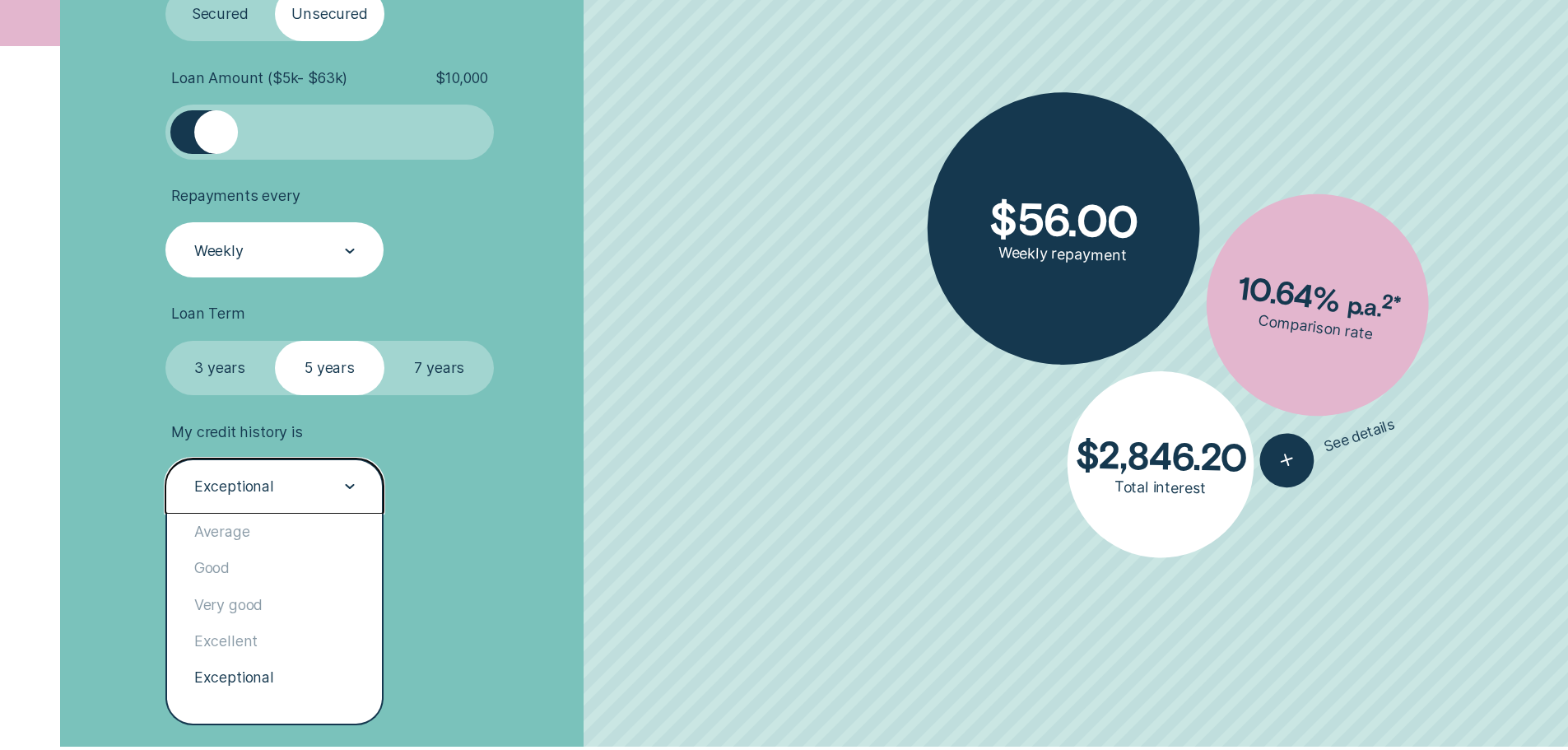
click at [353, 502] on div at bounding box center [349, 487] width 9 height 53
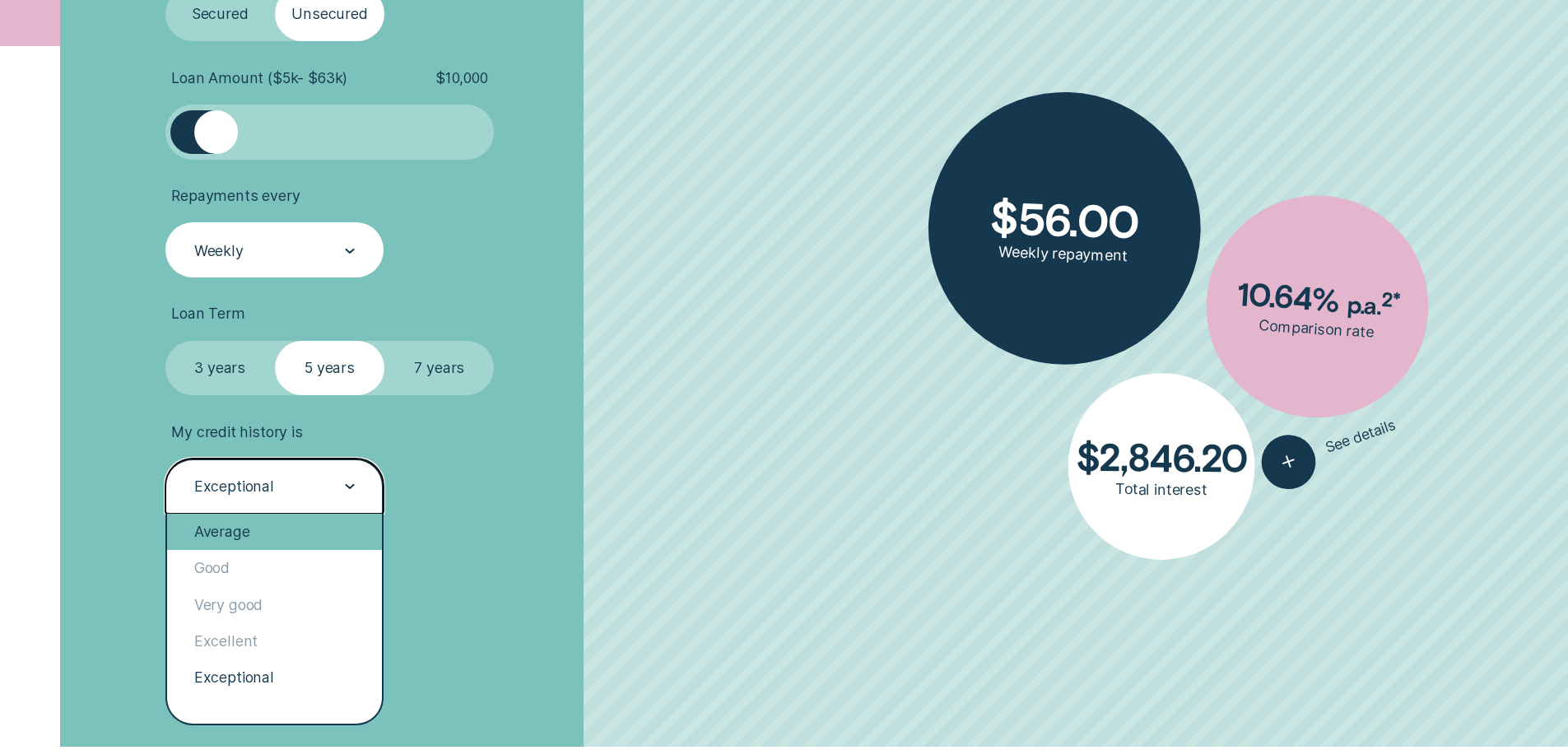
click at [286, 531] on div "Average" at bounding box center [275, 532] width 215 height 36
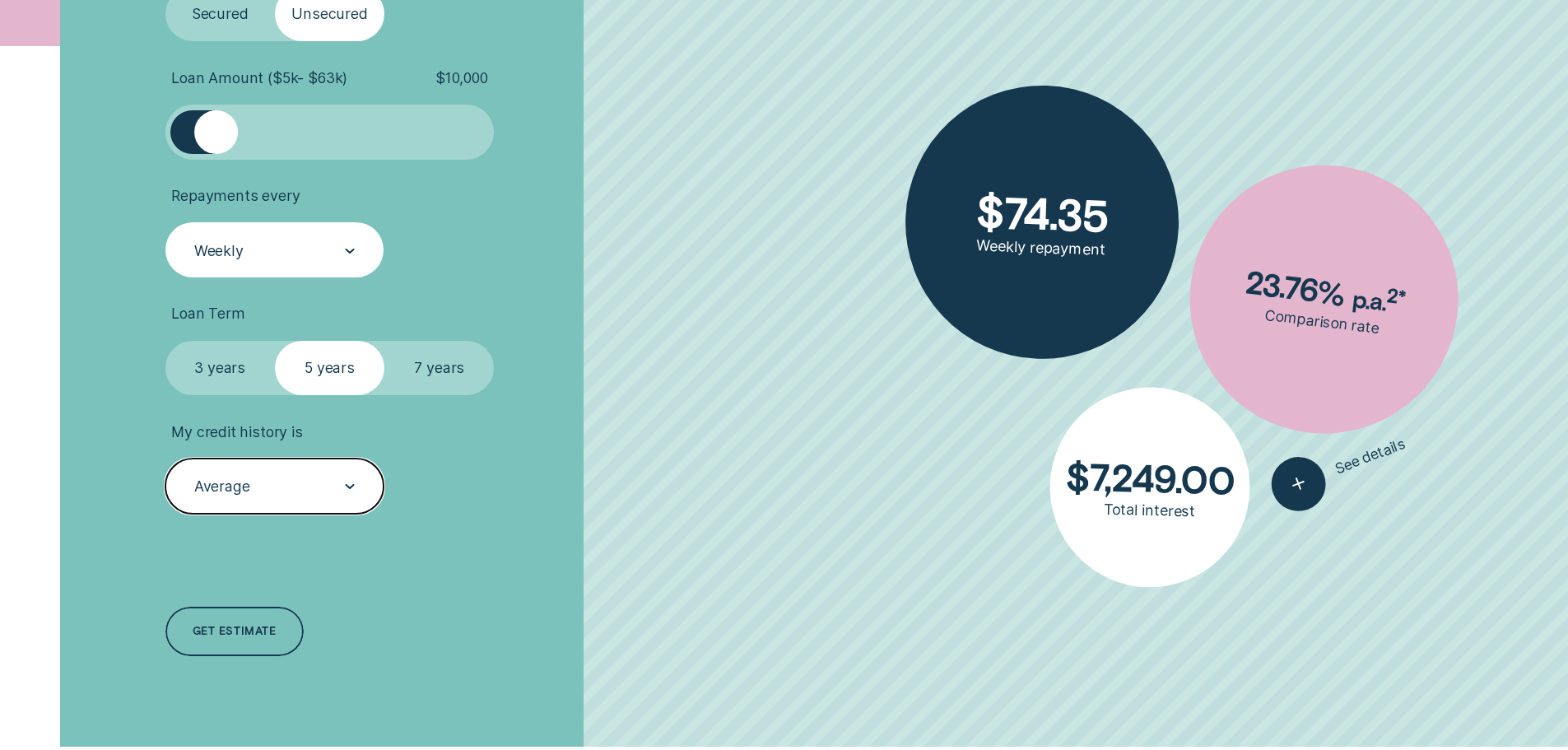
click at [353, 503] on div at bounding box center [349, 487] width 9 height 53
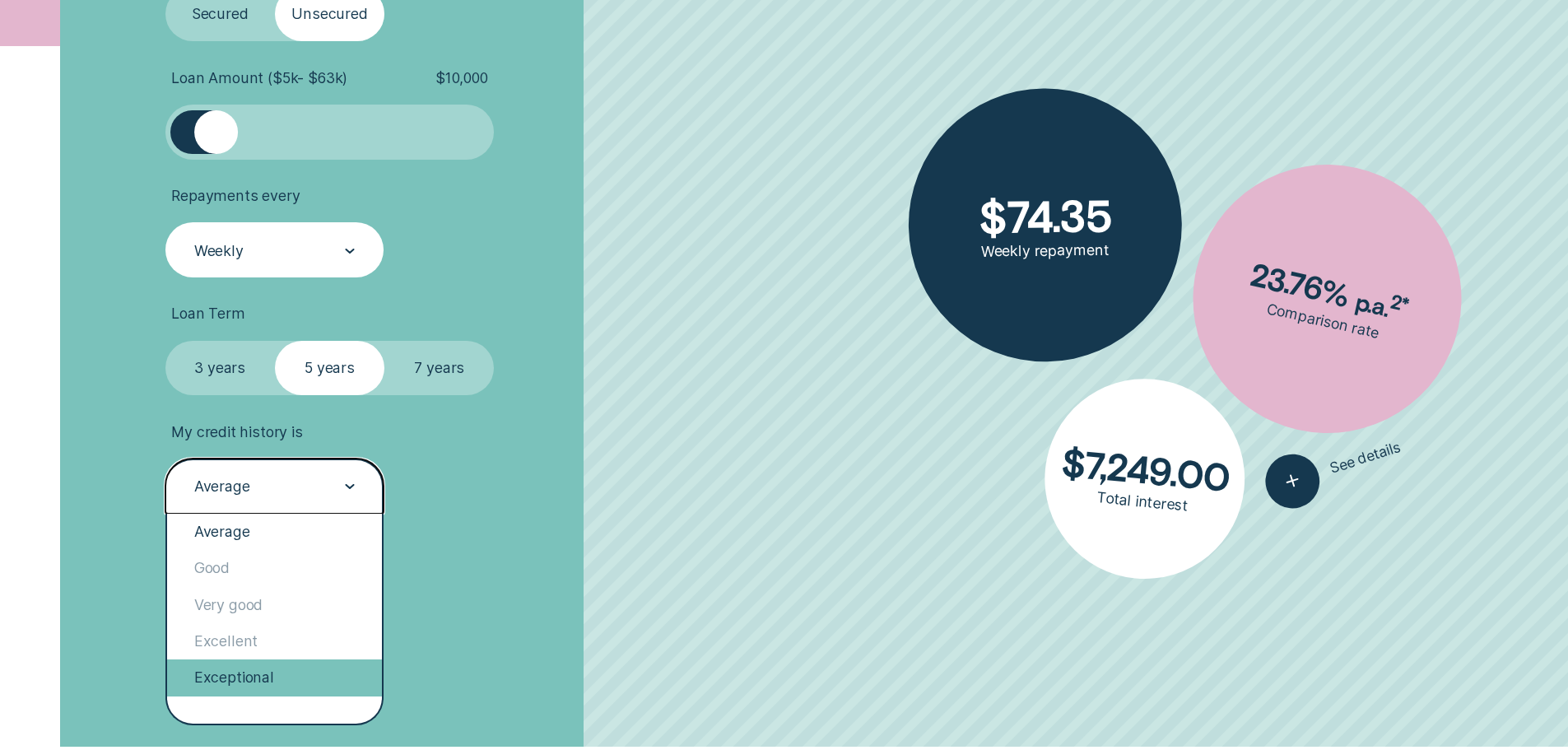
click at [293, 662] on div "Exceptional" at bounding box center [275, 678] width 215 height 36
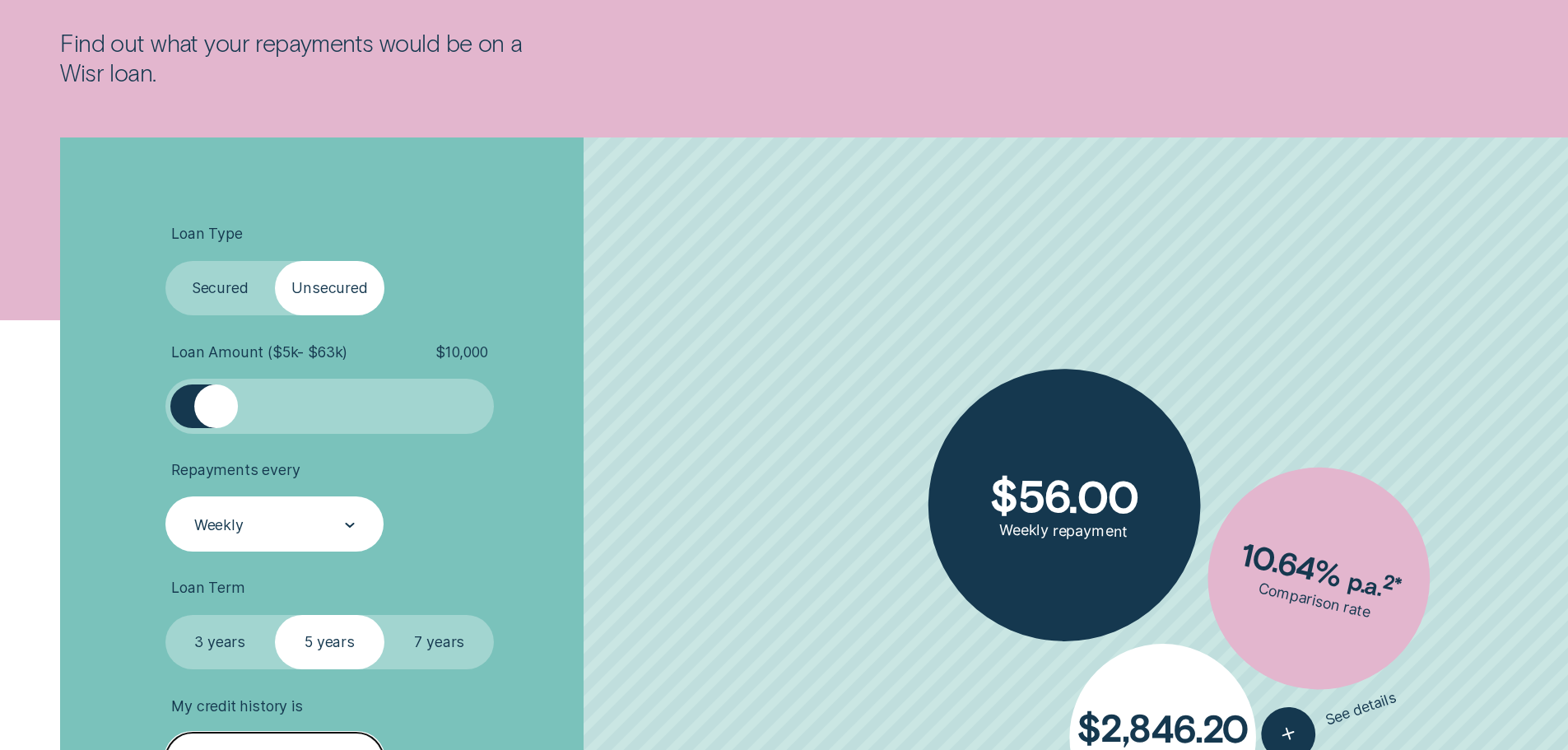
scroll to position [0, 0]
